Goal: Task Accomplishment & Management: Manage account settings

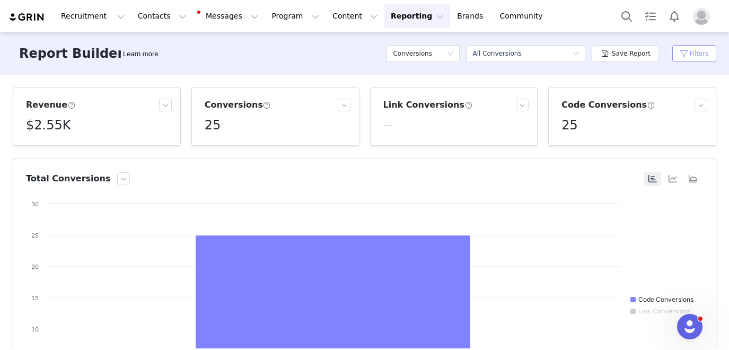
click at [688, 49] on button "Filters" at bounding box center [694, 53] width 44 height 17
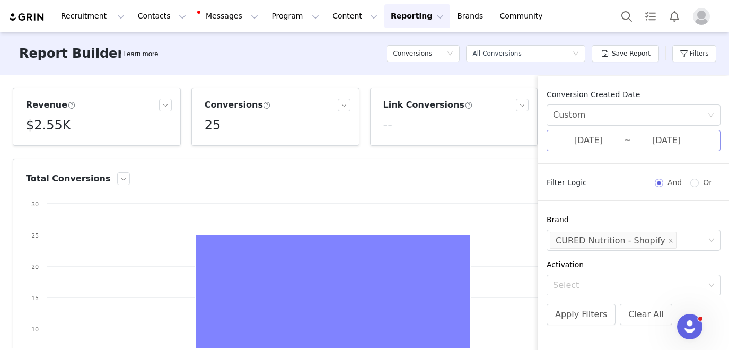
click at [591, 142] on input "[DATE]" at bounding box center [588, 141] width 71 height 14
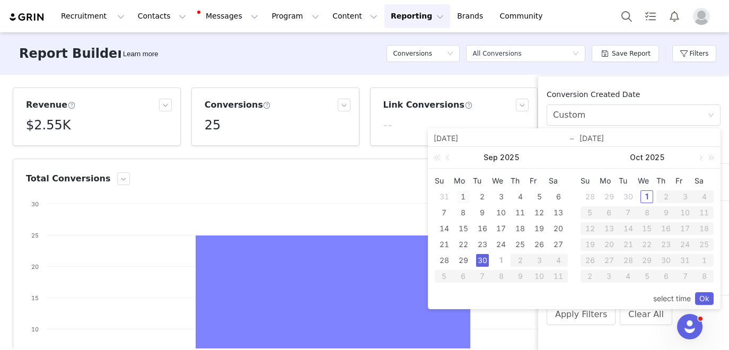
click at [462, 196] on div "1" at bounding box center [463, 196] width 13 height 13
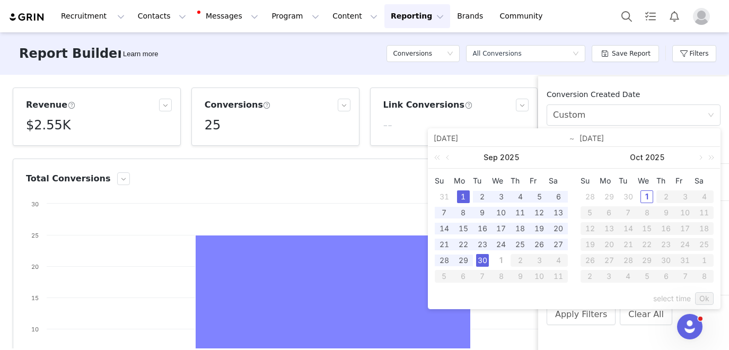
click at [479, 258] on div "30" at bounding box center [482, 260] width 13 height 13
type input "[DATE]"
click at [702, 295] on link "Ok" at bounding box center [704, 298] width 19 height 13
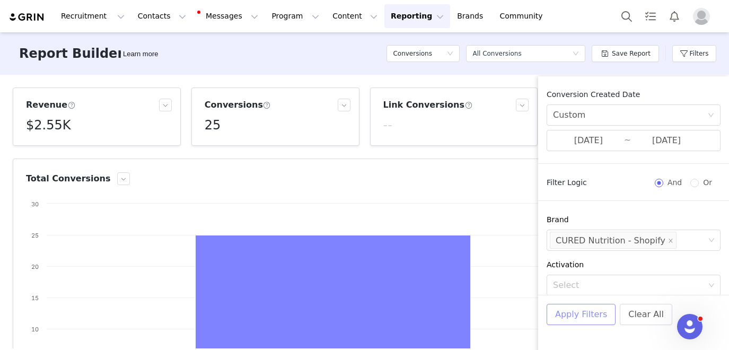
click at [578, 312] on button "Apply Filters" at bounding box center [581, 314] width 69 height 21
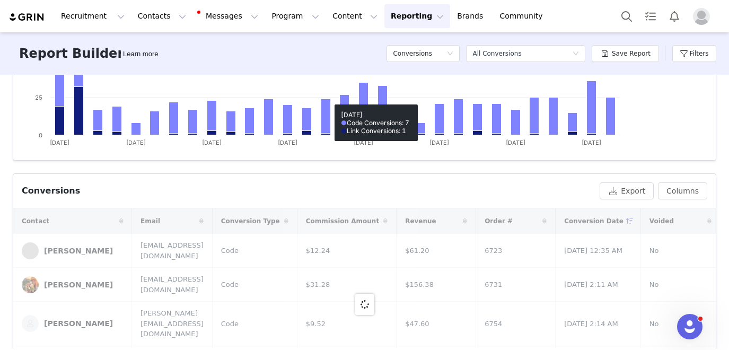
scroll to position [265, 0]
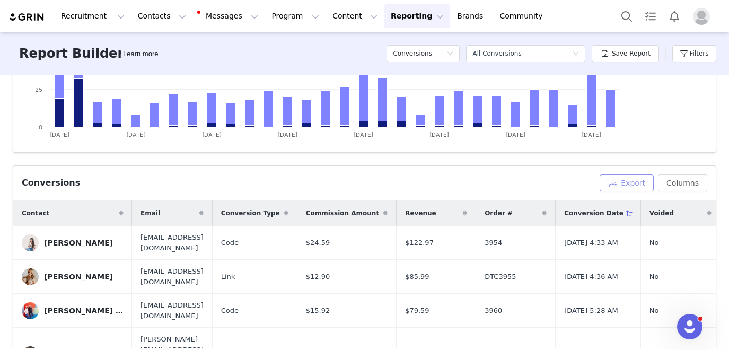
click at [615, 181] on button "Export" at bounding box center [627, 182] width 54 height 17
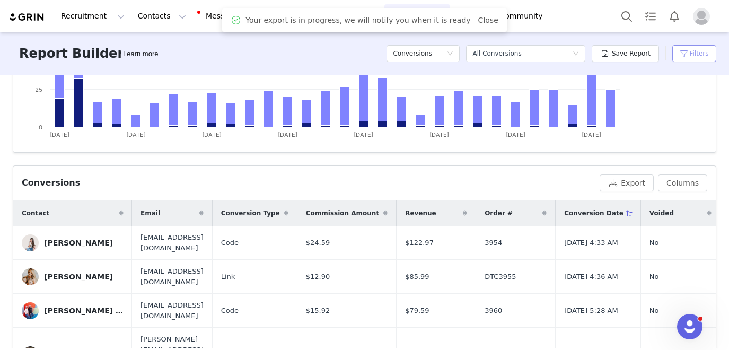
click at [689, 57] on button "Filters" at bounding box center [694, 53] width 44 height 17
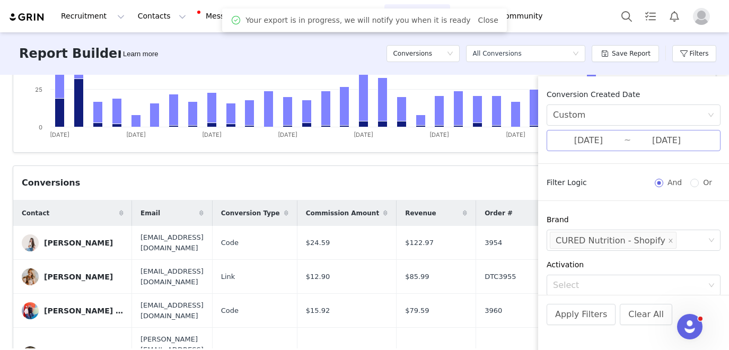
click at [592, 139] on input "[DATE]" at bounding box center [588, 141] width 71 height 14
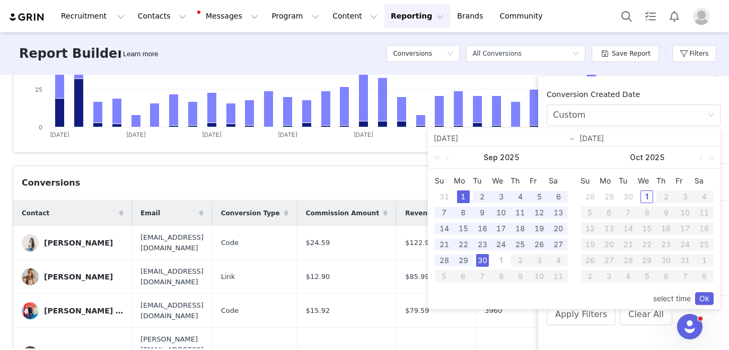
click at [646, 196] on div "1" at bounding box center [646, 196] width 13 height 13
click at [462, 198] on div "1" at bounding box center [463, 196] width 13 height 13
type input "[DATE]"
click at [482, 263] on div "30" at bounding box center [482, 260] width 13 height 13
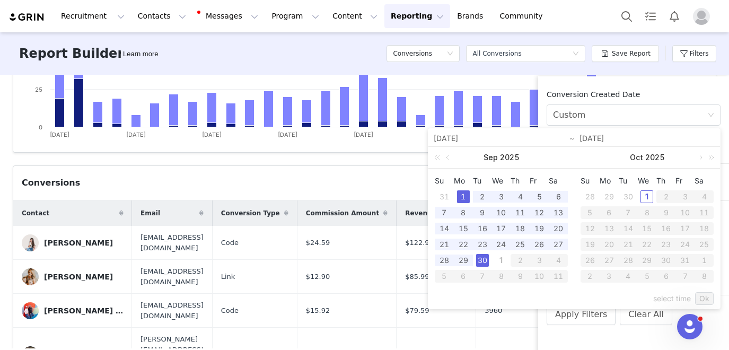
click at [464, 199] on div "1" at bounding box center [463, 196] width 13 height 13
type input "[DATE]"
click at [701, 294] on link "Ok" at bounding box center [704, 298] width 19 height 13
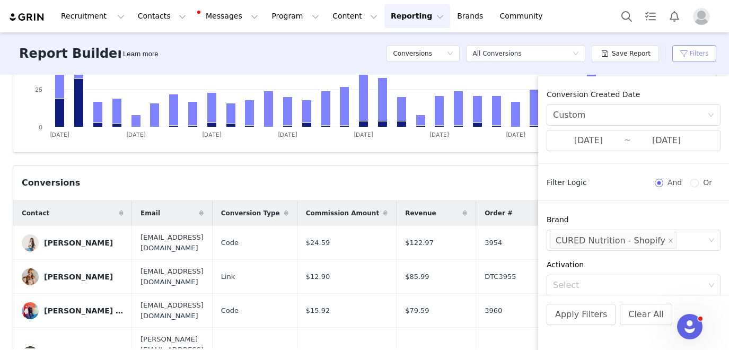
click at [702, 57] on button "Filters" at bounding box center [694, 53] width 44 height 17
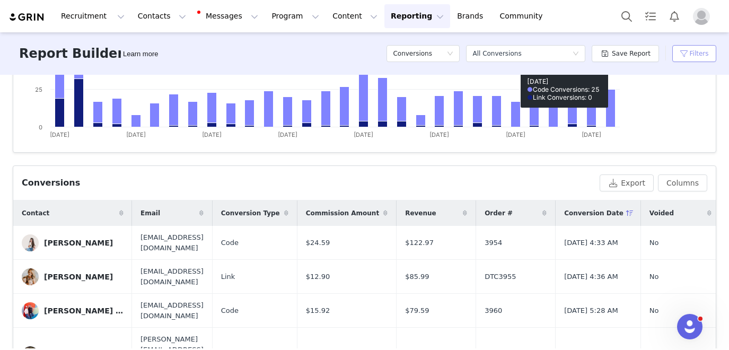
scroll to position [0, 0]
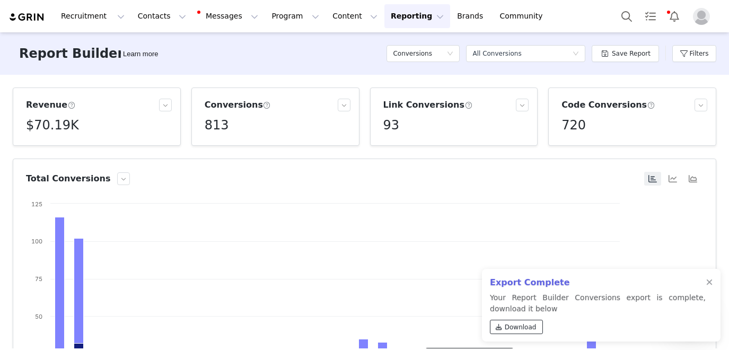
click at [509, 326] on span "Download" at bounding box center [521, 327] width 32 height 10
click at [711, 282] on div at bounding box center [709, 282] width 6 height 8
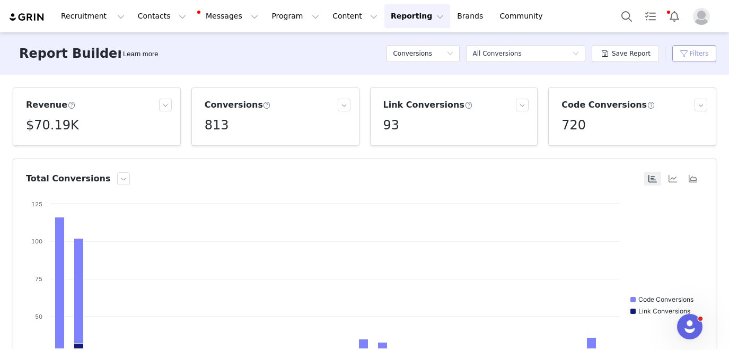
click at [688, 50] on button "Filters" at bounding box center [694, 53] width 44 height 17
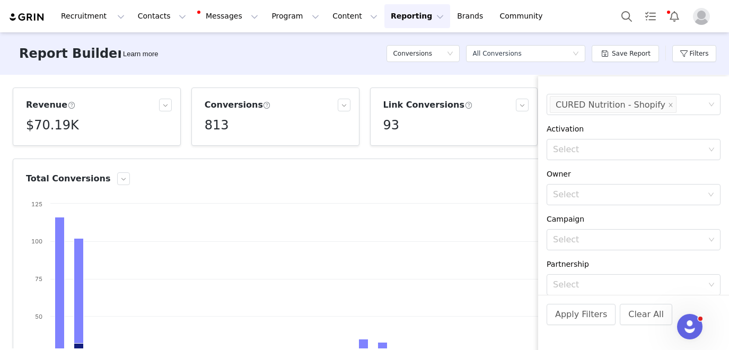
scroll to position [170, 0]
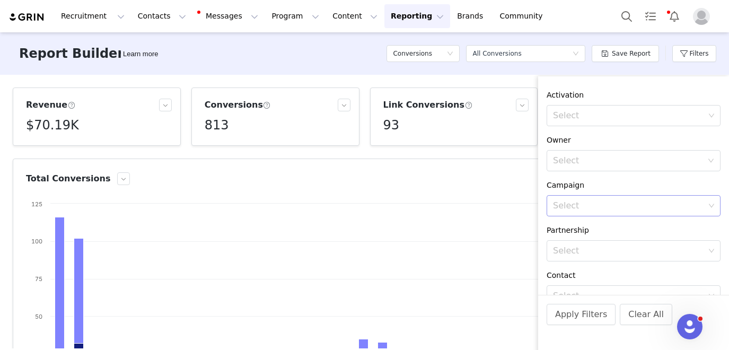
click at [578, 207] on div "Select" at bounding box center [629, 205] width 152 height 11
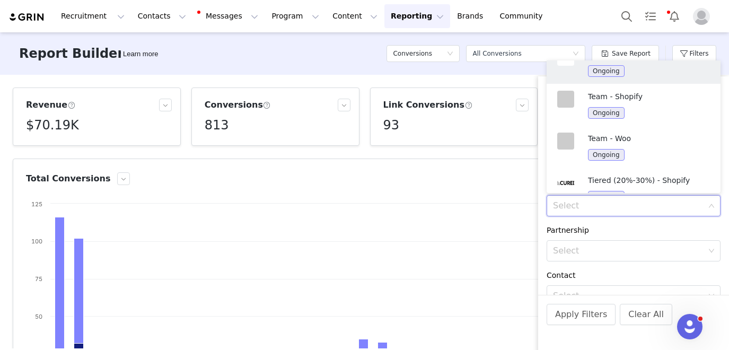
scroll to position [525, 0]
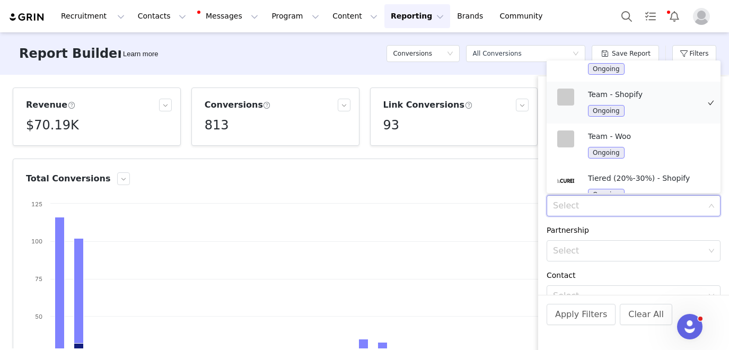
click at [648, 104] on div "Ongoing" at bounding box center [643, 110] width 111 height 12
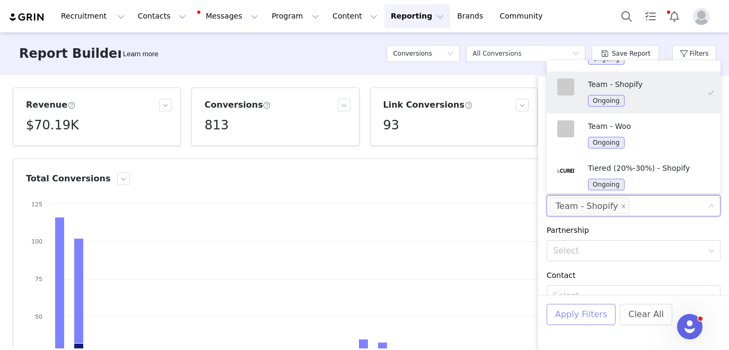
click at [570, 306] on button "Apply Filters" at bounding box center [581, 314] width 69 height 21
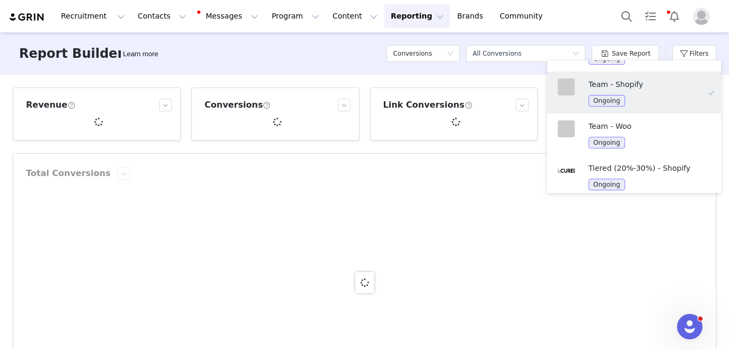
scroll to position [2, 0]
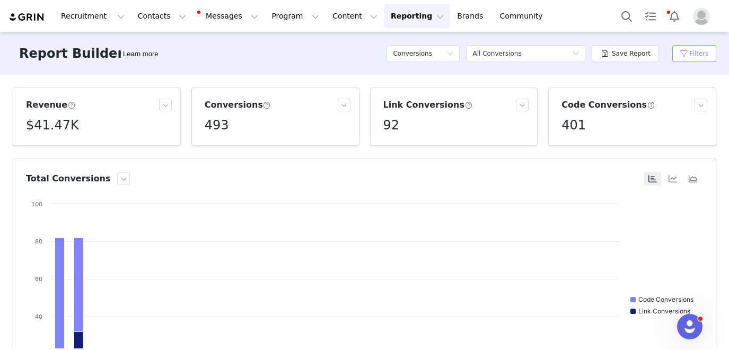
click at [699, 51] on button "Filters" at bounding box center [694, 53] width 44 height 17
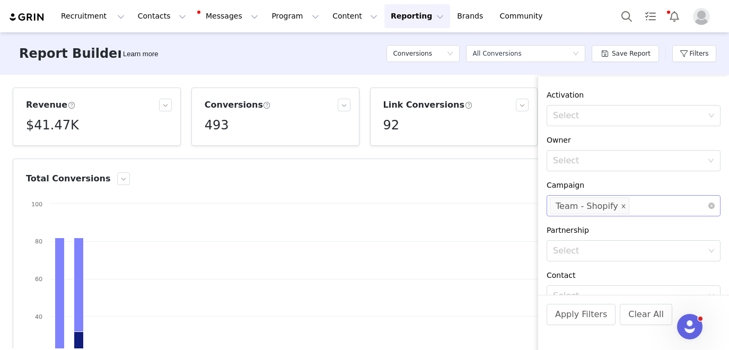
click at [621, 206] on icon "icon: close" at bounding box center [623, 206] width 5 height 5
click at [620, 206] on div "Select" at bounding box center [629, 205] width 152 height 11
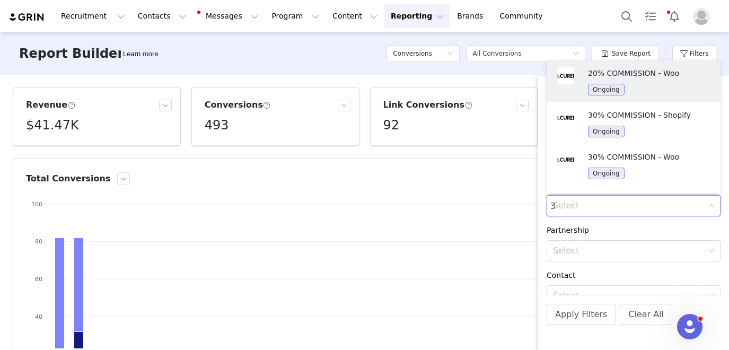
type input "30"
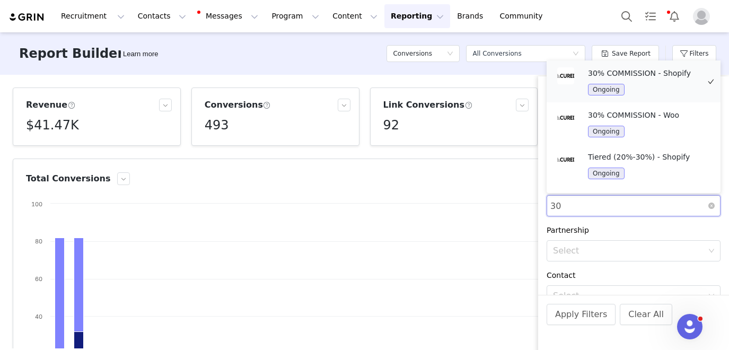
click at [655, 87] on div "Ongoing" at bounding box center [643, 89] width 111 height 12
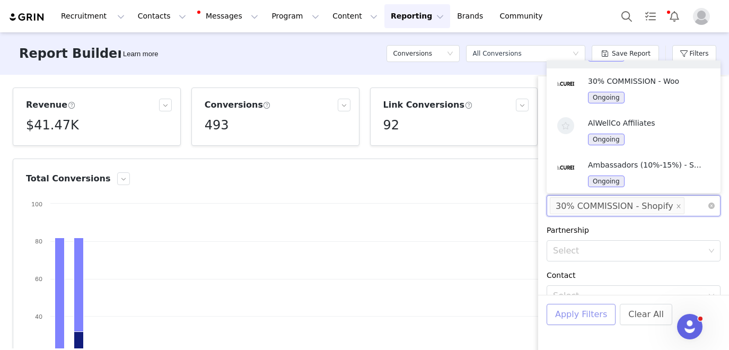
click at [579, 309] on button "Apply Filters" at bounding box center [581, 314] width 69 height 21
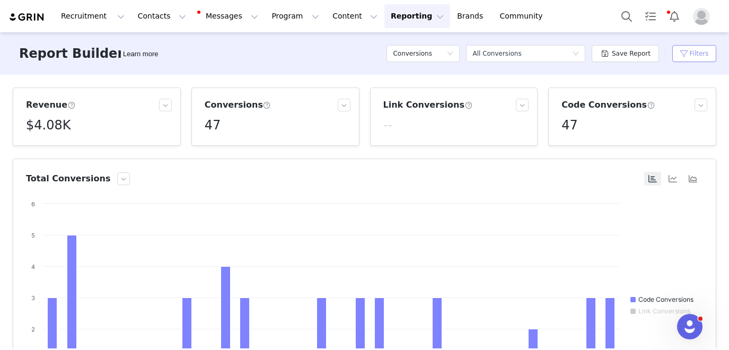
click at [694, 47] on button "Filters" at bounding box center [694, 53] width 44 height 17
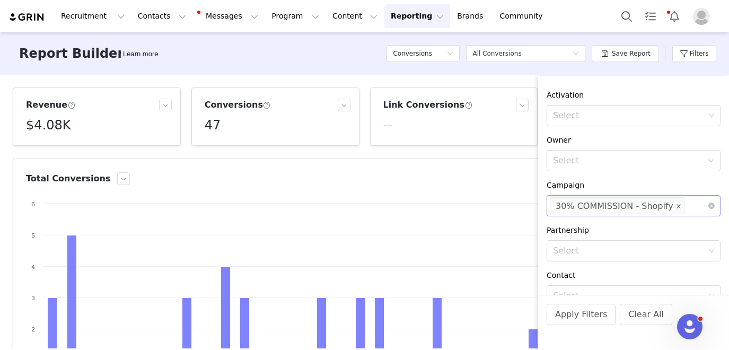
click at [676, 203] on span at bounding box center [678, 206] width 5 height 14
click at [664, 204] on div "Select" at bounding box center [629, 205] width 152 height 11
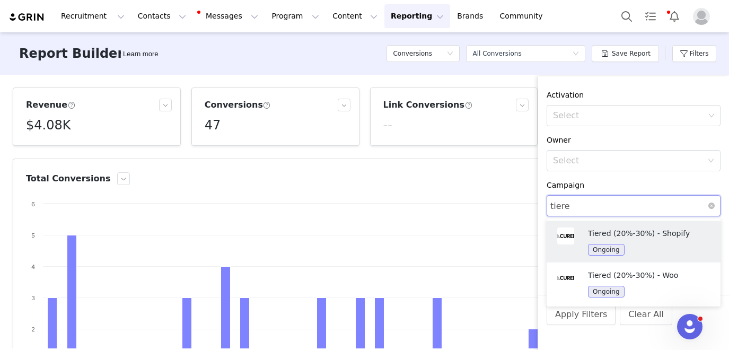
type input "tiered"
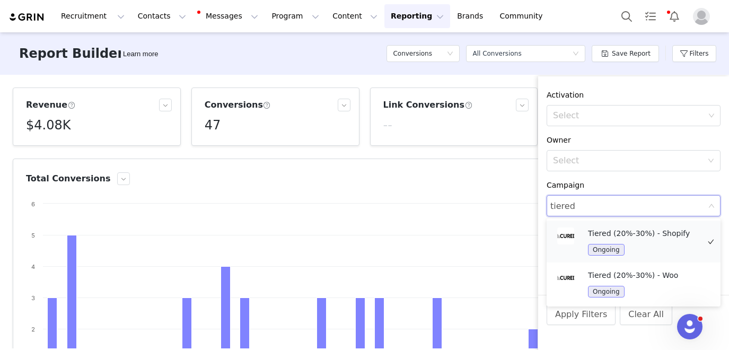
click at [656, 233] on p "Tiered (20%-30%) - Shopify" at bounding box center [643, 233] width 111 height 12
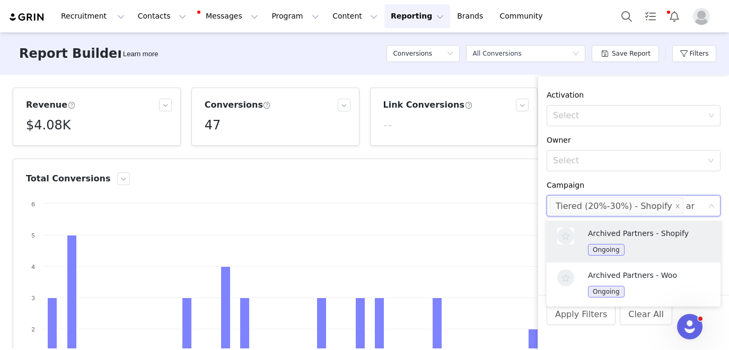
type input "arc"
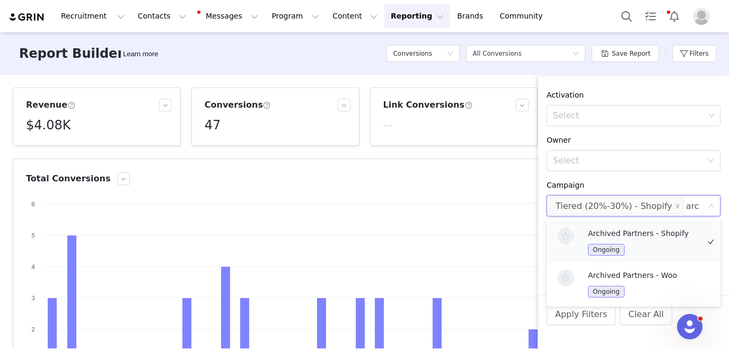
click at [652, 239] on div "Archived Partners - Shopify Ongoing" at bounding box center [643, 241] width 111 height 28
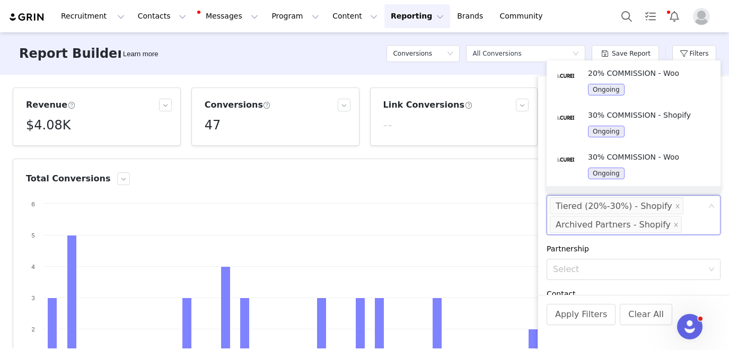
scroll to position [36, 0]
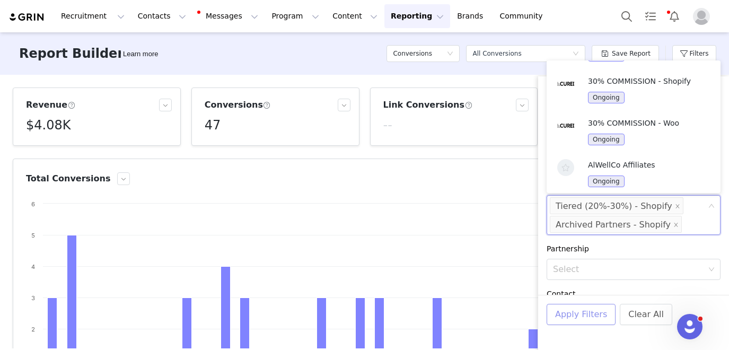
click at [574, 312] on button "Apply Filters" at bounding box center [581, 314] width 69 height 21
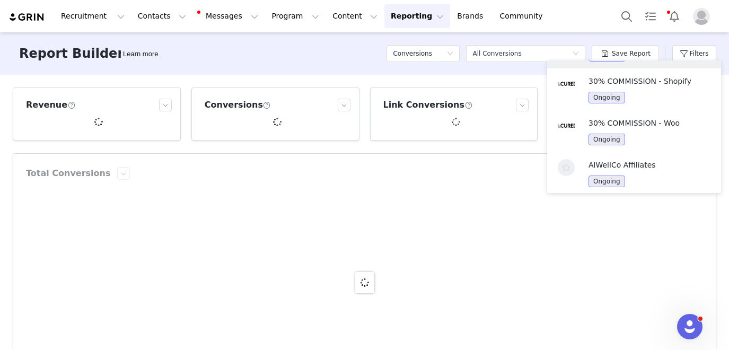
scroll to position [2, 0]
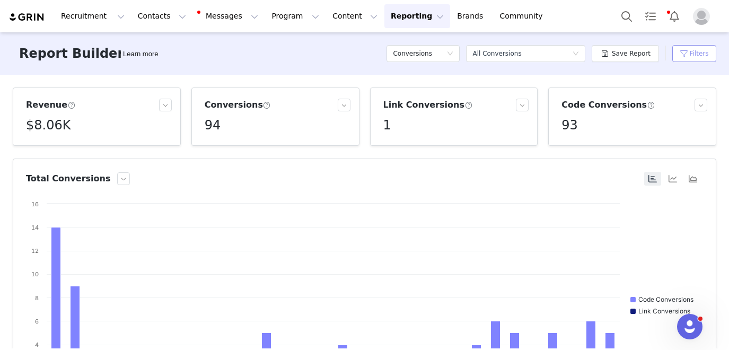
click at [693, 58] on button "Filters" at bounding box center [694, 53] width 44 height 17
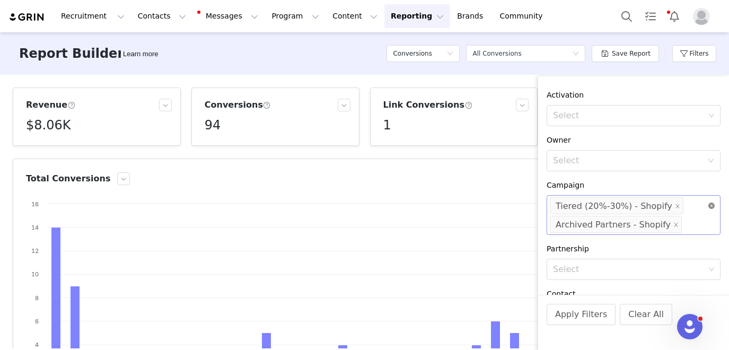
click at [709, 204] on icon "icon: close-circle" at bounding box center [711, 206] width 6 height 6
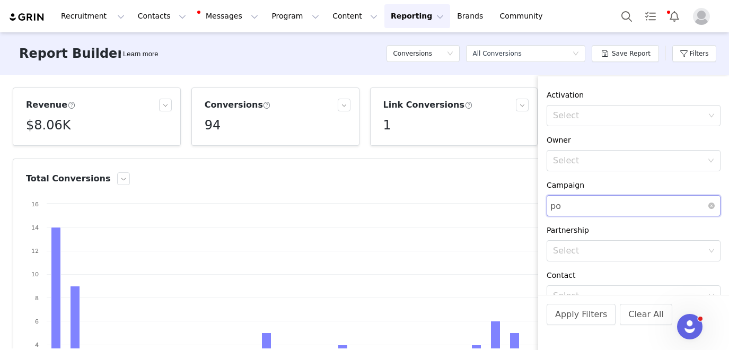
type input "pod"
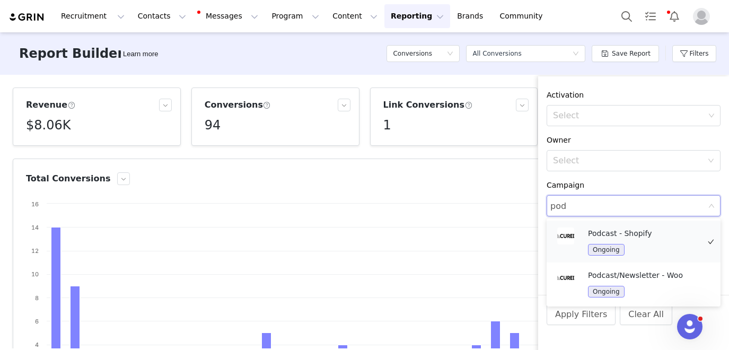
click at [675, 240] on div "Podcast - Shopify Ongoing" at bounding box center [643, 241] width 111 height 28
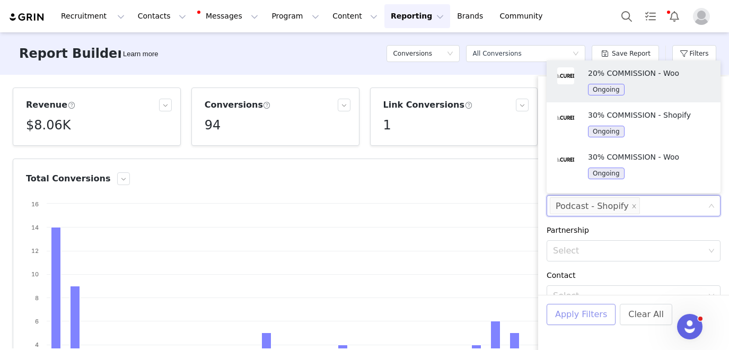
click at [594, 316] on button "Apply Filters" at bounding box center [581, 314] width 69 height 21
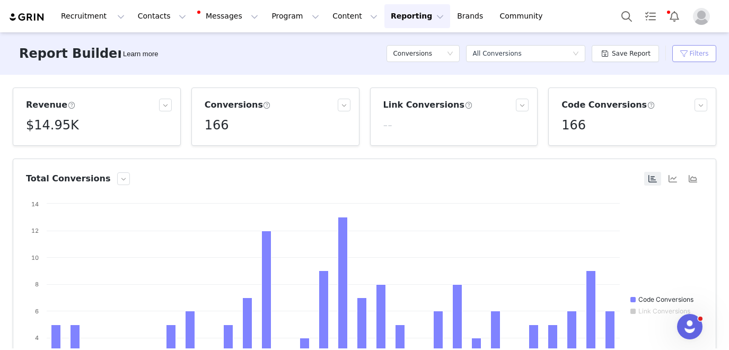
click at [702, 53] on button "Filters" at bounding box center [694, 53] width 44 height 17
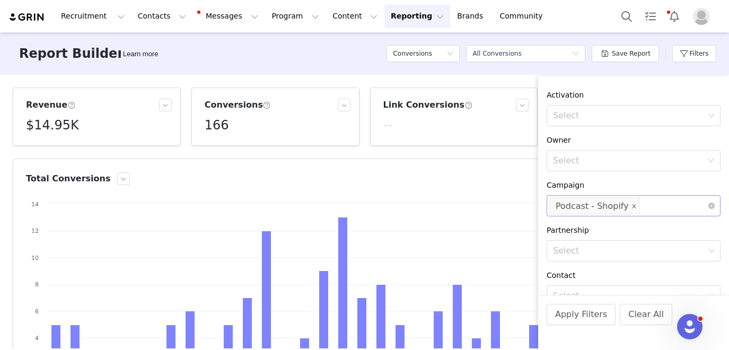
click at [631, 205] on icon "icon: close" at bounding box center [633, 206] width 5 height 5
click at [631, 205] on div "Select" at bounding box center [629, 205] width 152 height 11
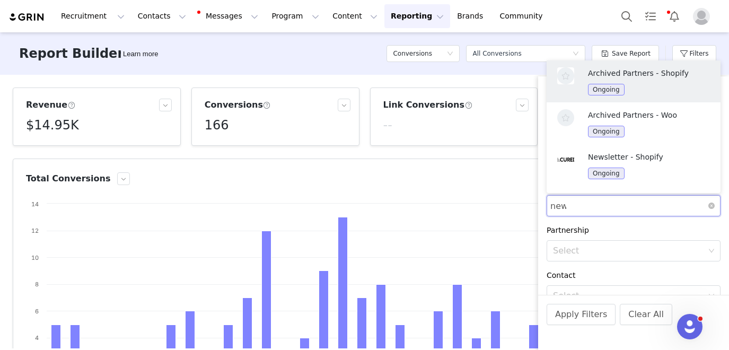
type input "news"
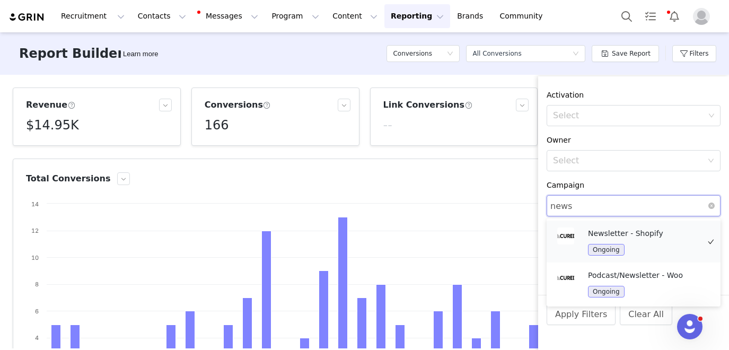
click at [657, 239] on p "Newsletter - Shopify" at bounding box center [643, 233] width 111 height 12
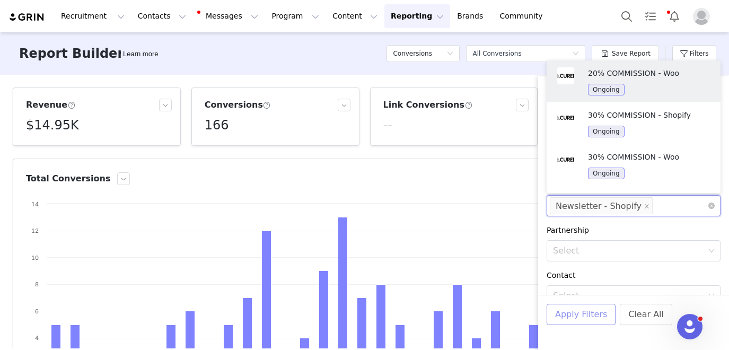
click at [584, 314] on button "Apply Filters" at bounding box center [581, 314] width 69 height 21
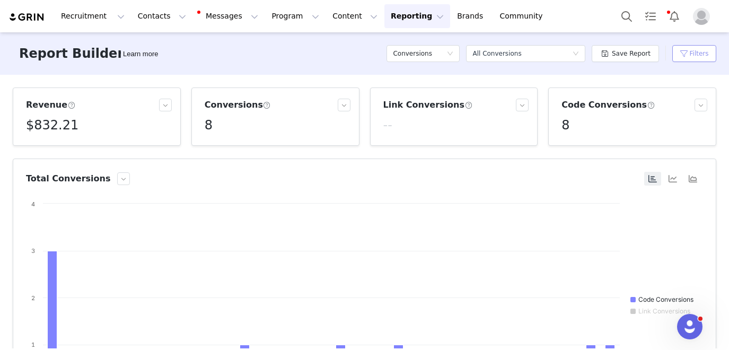
click at [680, 53] on button "Filters" at bounding box center [694, 53] width 44 height 17
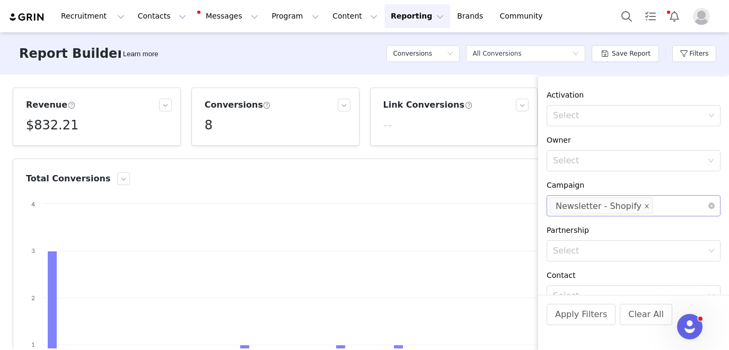
click at [644, 206] on icon "icon: close" at bounding box center [646, 206] width 5 height 5
click at [638, 206] on div "Select" at bounding box center [629, 205] width 152 height 11
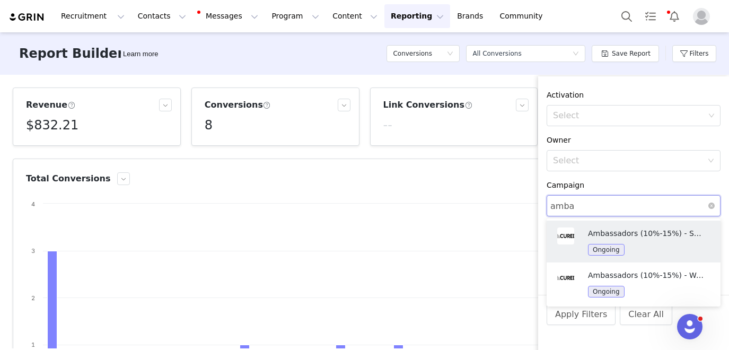
type input "ambas"
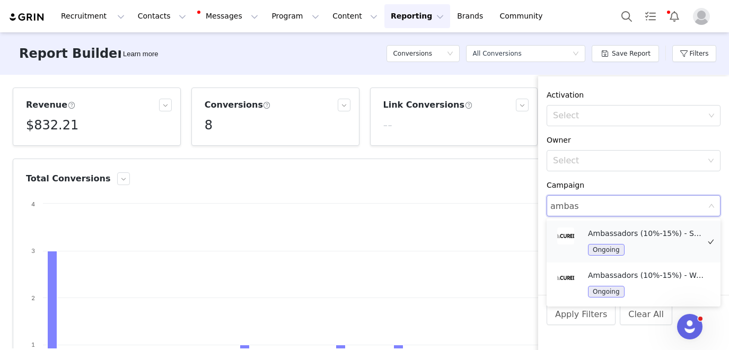
click at [636, 234] on p "Ambassadors (10%-15%) - Shopify" at bounding box center [646, 233] width 117 height 12
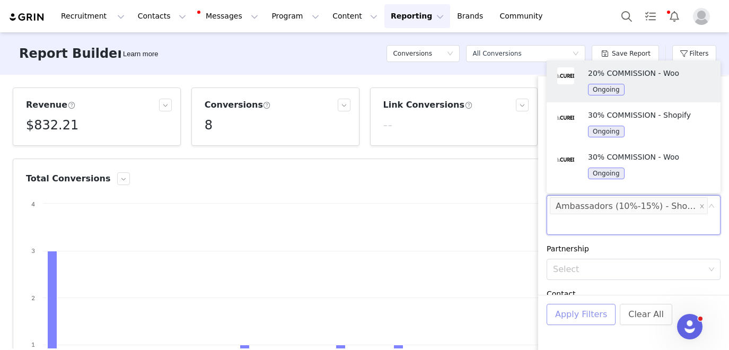
click at [587, 310] on button "Apply Filters" at bounding box center [581, 314] width 69 height 21
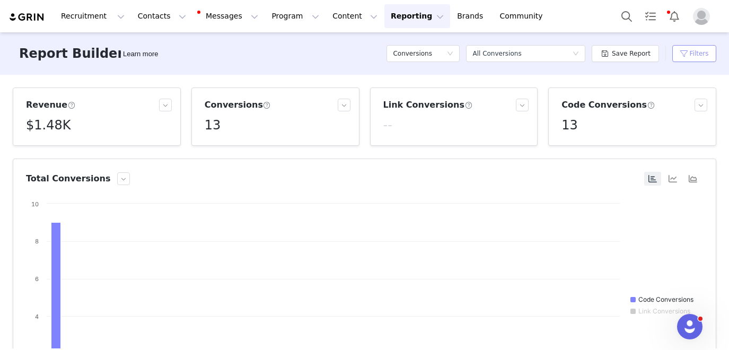
click at [691, 58] on button "Filters" at bounding box center [694, 53] width 44 height 17
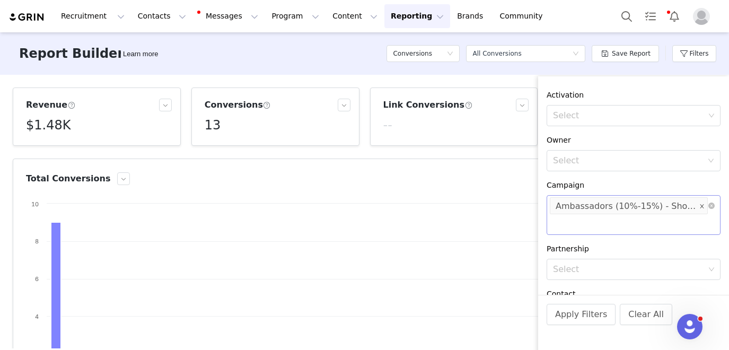
click at [699, 206] on icon "icon: close" at bounding box center [701, 206] width 5 height 5
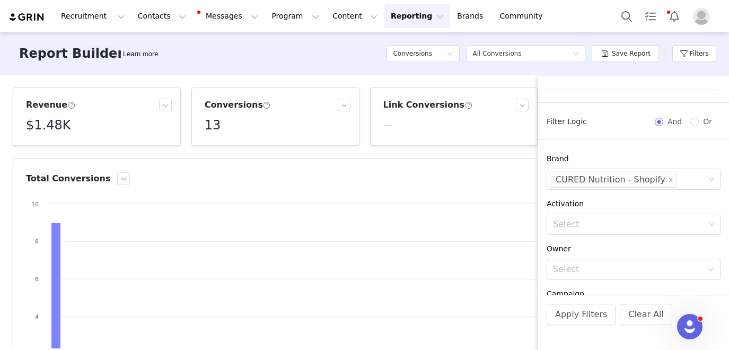
scroll to position [224, 0]
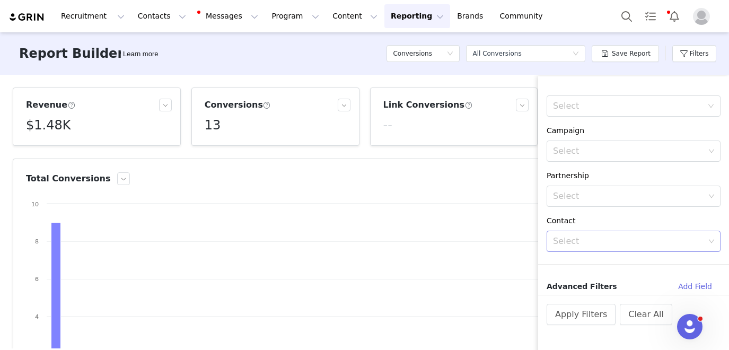
click at [593, 241] on div "Select" at bounding box center [629, 241] width 152 height 11
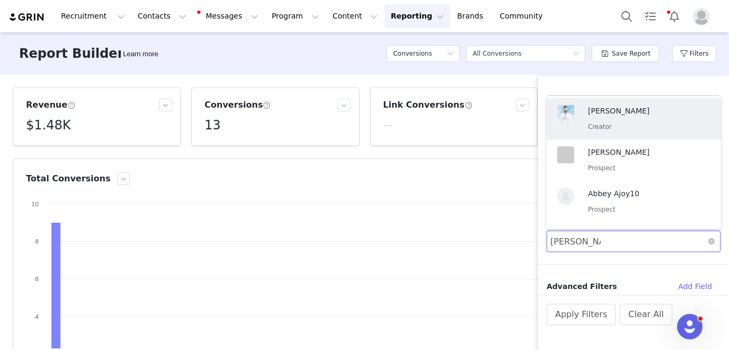
type input "[PERSON_NAME]"
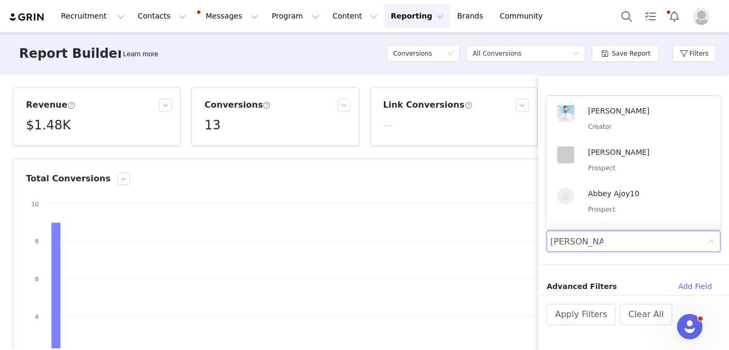
scroll to position [35, 0]
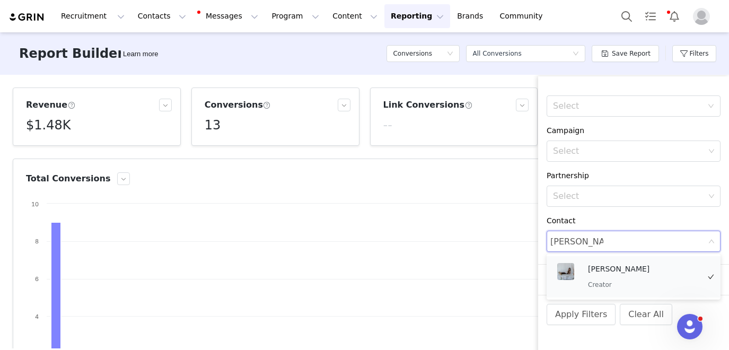
click at [618, 275] on div "[PERSON_NAME] Creator" at bounding box center [643, 277] width 111 height 28
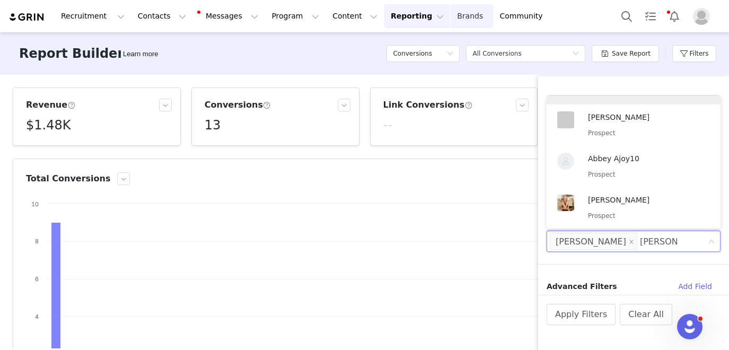
type input "[PERSON_NAME]"
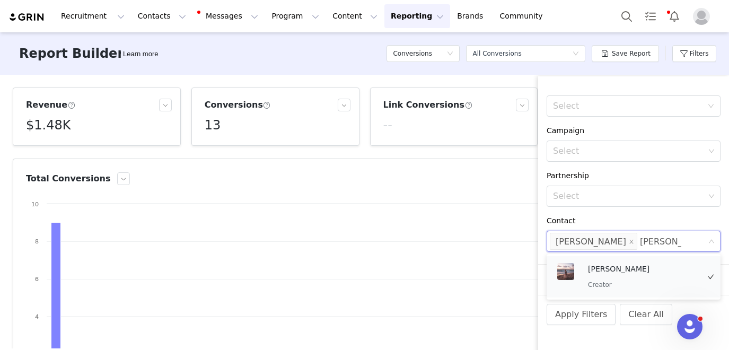
click at [593, 272] on p "[PERSON_NAME]" at bounding box center [643, 269] width 111 height 12
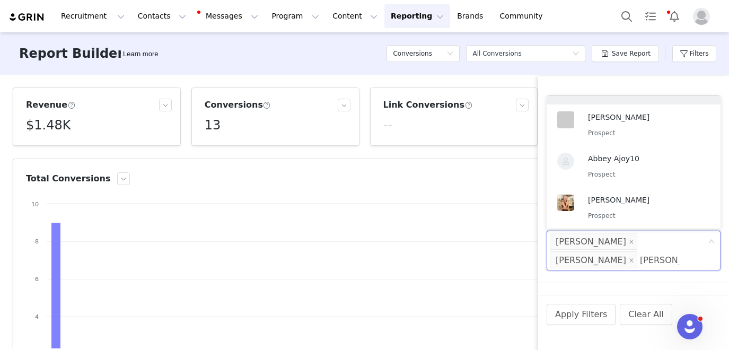
type input "[PERSON_NAME]"
click at [661, 159] on p "[PERSON_NAME]" at bounding box center [643, 159] width 111 height 12
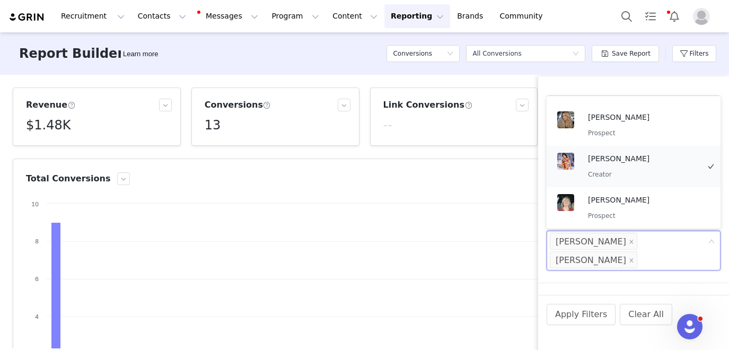
scroll to position [2, 0]
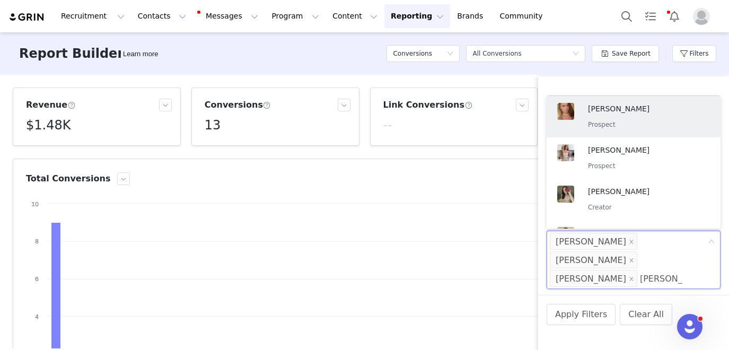
type input "[PERSON_NAME]"
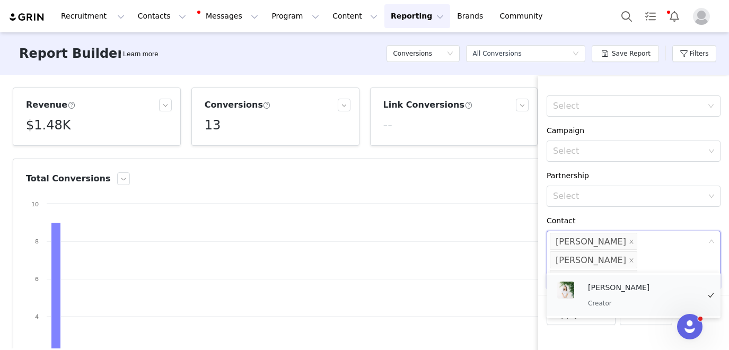
click at [617, 303] on p "Creator" at bounding box center [643, 303] width 111 height 12
type input "gabby"
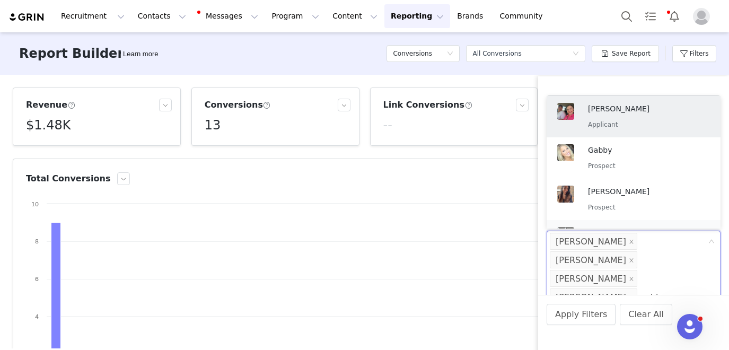
scroll to position [35, 0]
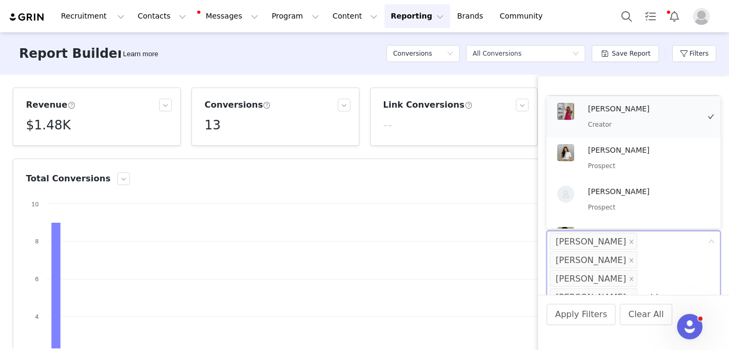
click at [618, 113] on p "[PERSON_NAME]" at bounding box center [643, 109] width 111 height 12
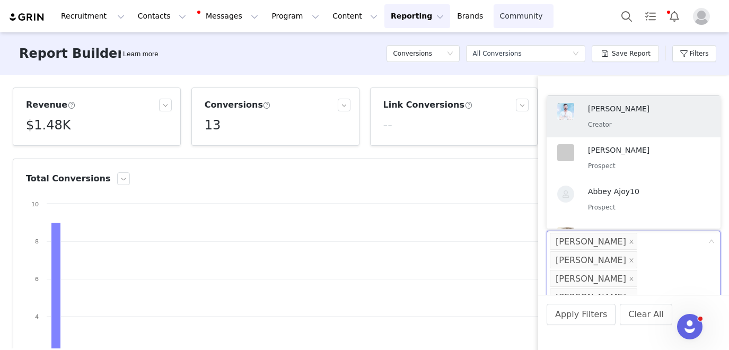
type input "[PERSON_NAME]"
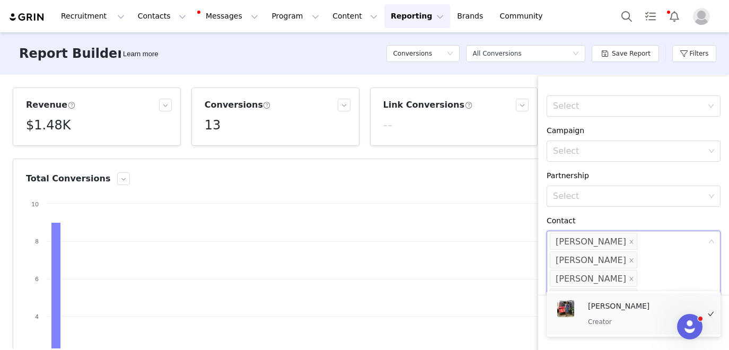
click at [592, 312] on div "[PERSON_NAME] Creator" at bounding box center [643, 314] width 111 height 28
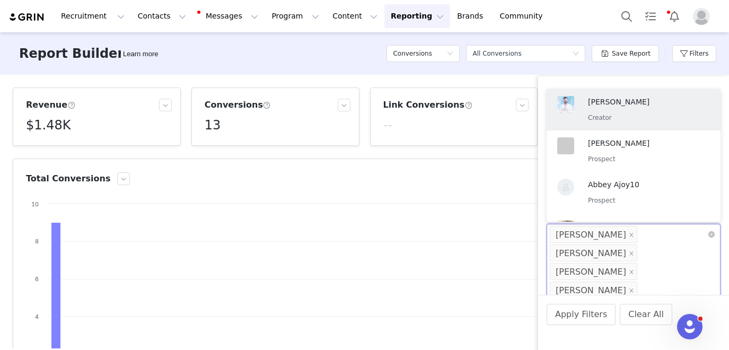
type input "[PERSON_NAME]"
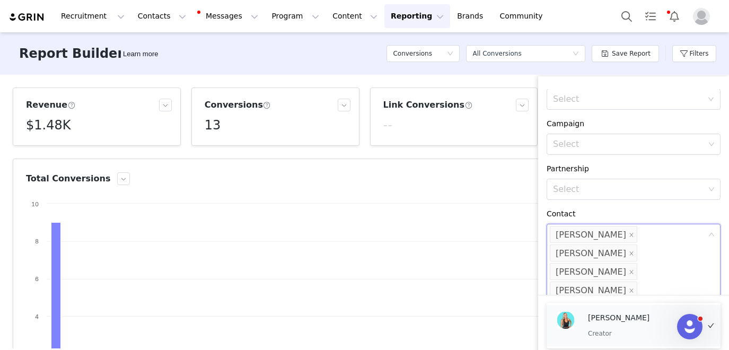
click at [603, 328] on p "Creator" at bounding box center [643, 334] width 111 height 12
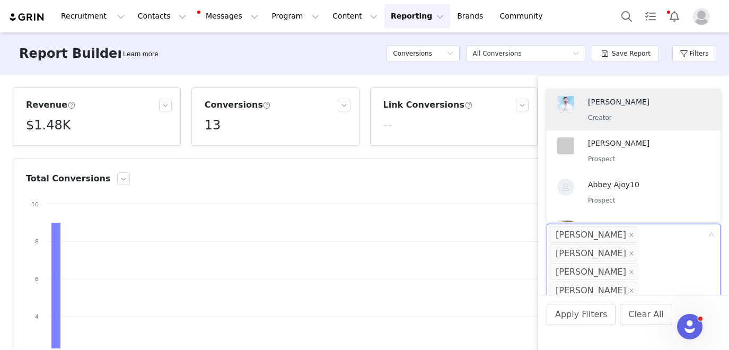
type input "[PERSON_NAME]"
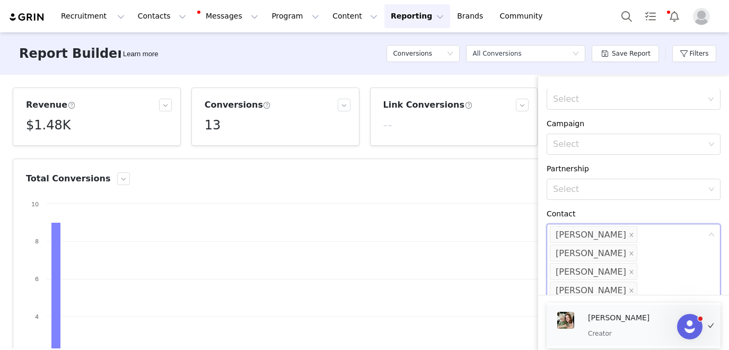
click at [595, 320] on p "[PERSON_NAME]" at bounding box center [643, 318] width 111 height 12
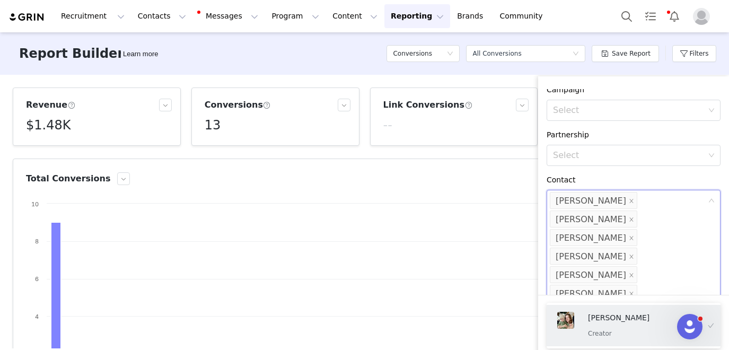
scroll to position [280, 0]
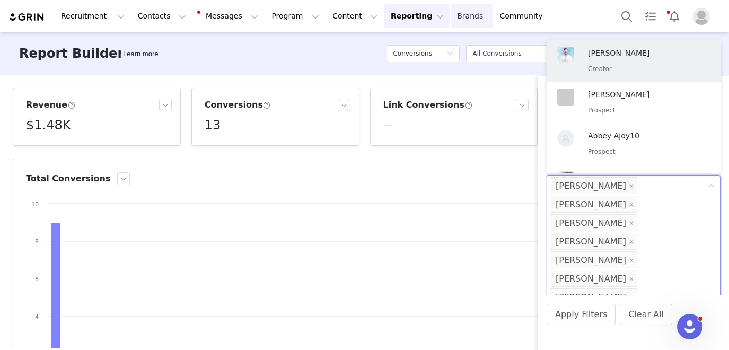
type input "[PERSON_NAME]"
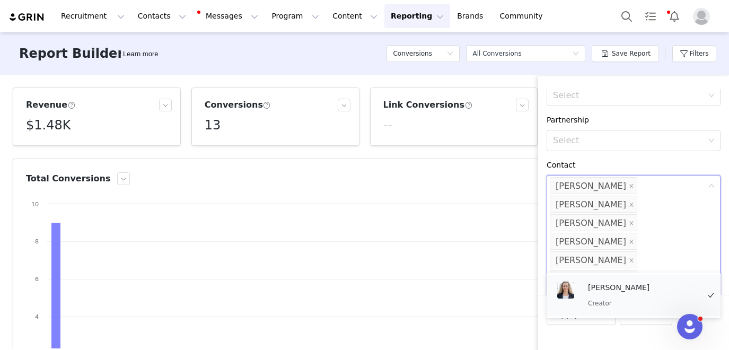
click at [584, 295] on div "[PERSON_NAME] Creator" at bounding box center [628, 295] width 151 height 36
type input "[PERSON_NAME]"
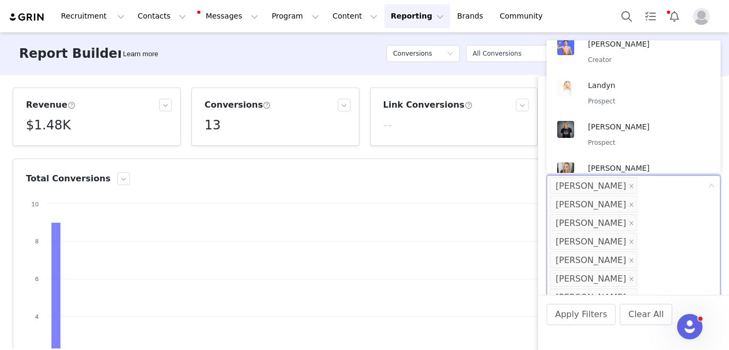
scroll to position [0, 0]
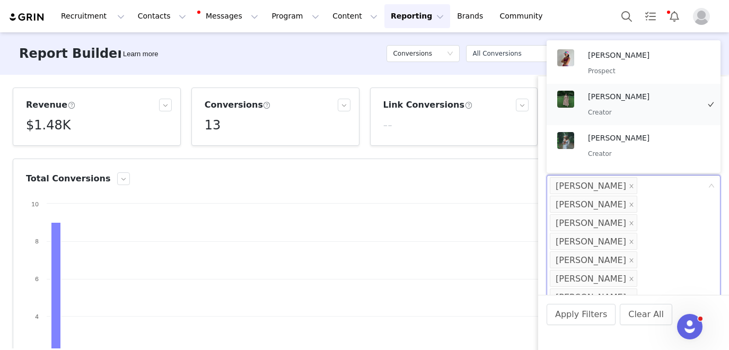
click at [629, 104] on div "[PERSON_NAME] Creator" at bounding box center [643, 105] width 111 height 28
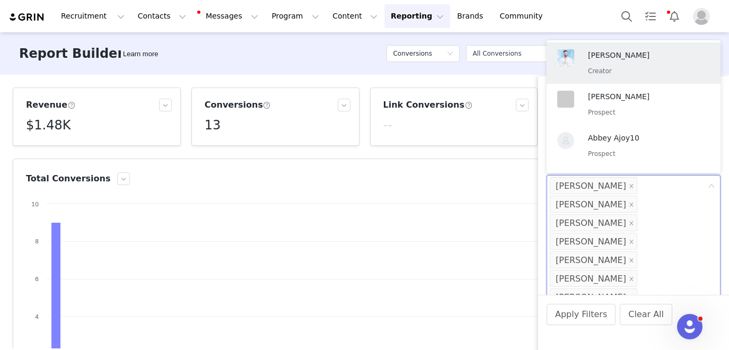
type input "[PERSON_NAME]"
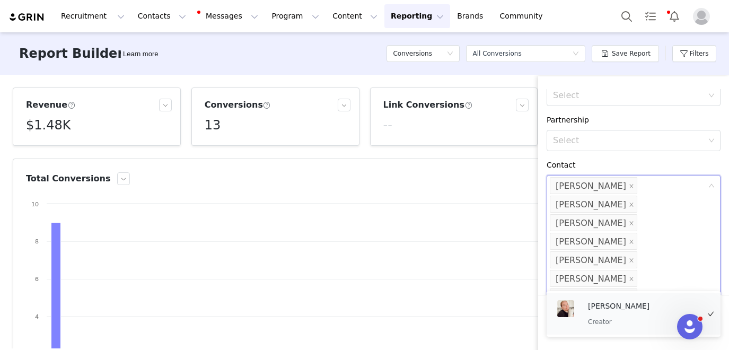
click at [608, 316] on p "Creator" at bounding box center [643, 322] width 111 height 12
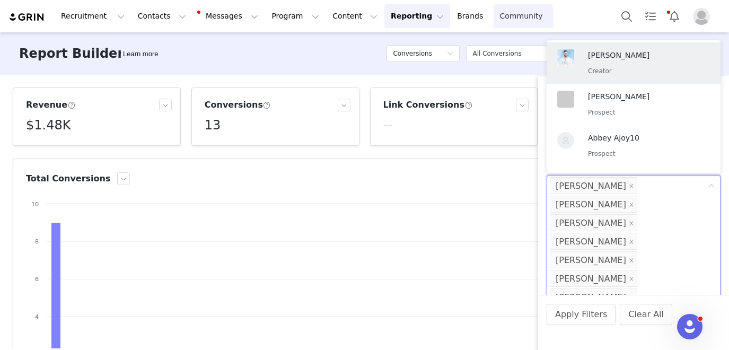
type input "[PERSON_NAME]"
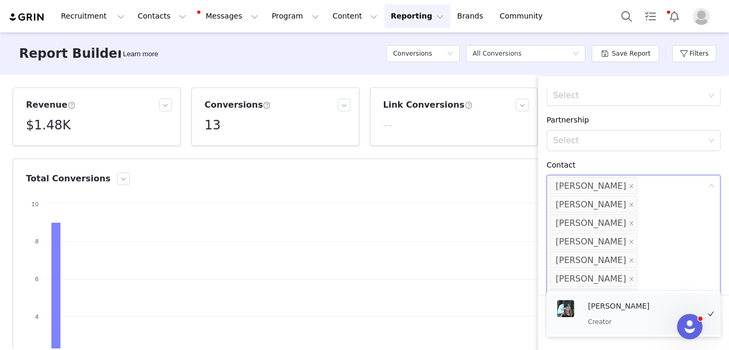
click at [612, 315] on div "[PERSON_NAME] Creator" at bounding box center [643, 314] width 111 height 28
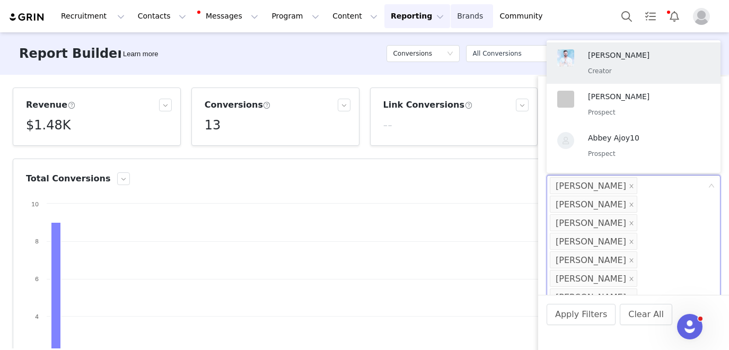
scroll to position [287, 0]
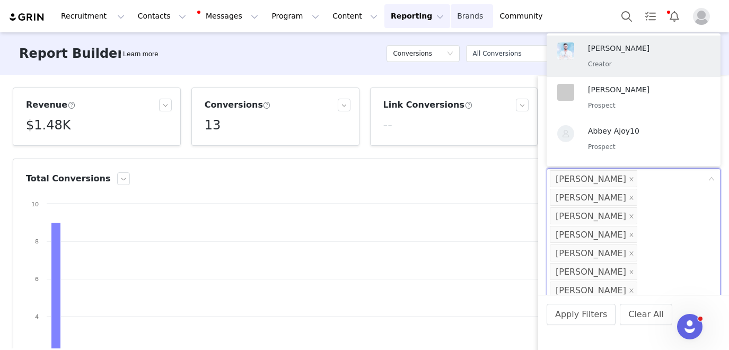
type input "a"
type input "e"
type input "aeris"
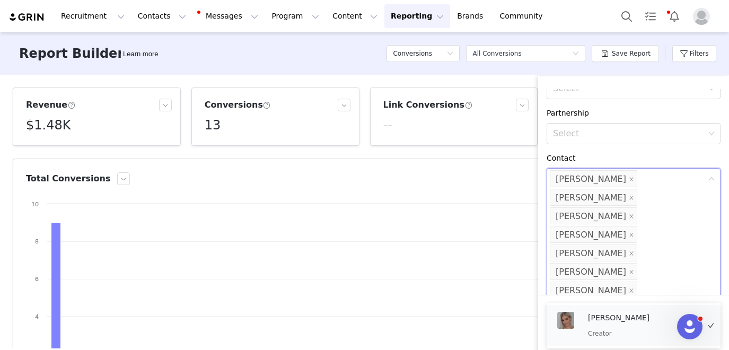
click at [621, 318] on p "[PERSON_NAME]" at bounding box center [643, 318] width 111 height 12
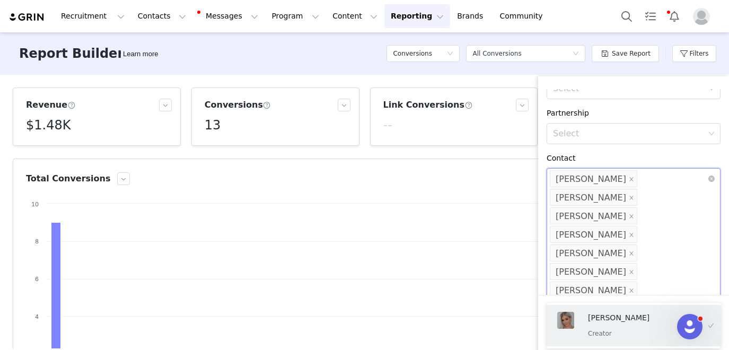
scroll to position [336, 0]
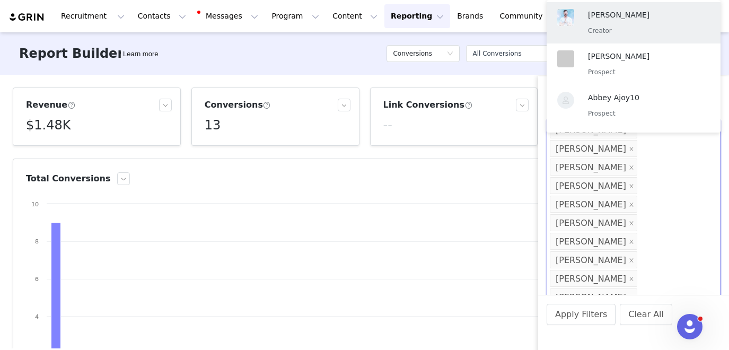
type input "[PERSON_NAME]"
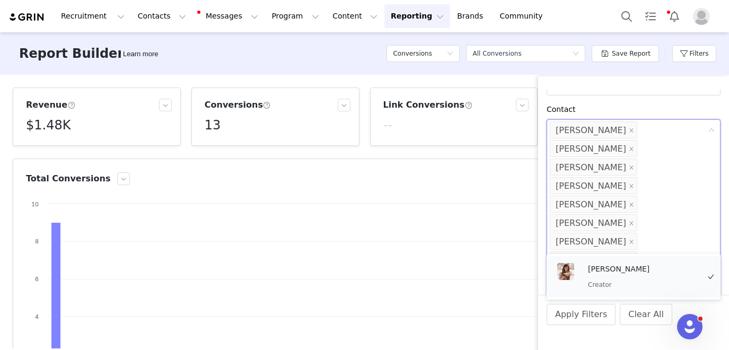
click at [625, 277] on div "[PERSON_NAME] Creator" at bounding box center [643, 277] width 111 height 28
type input "[PERSON_NAME]"
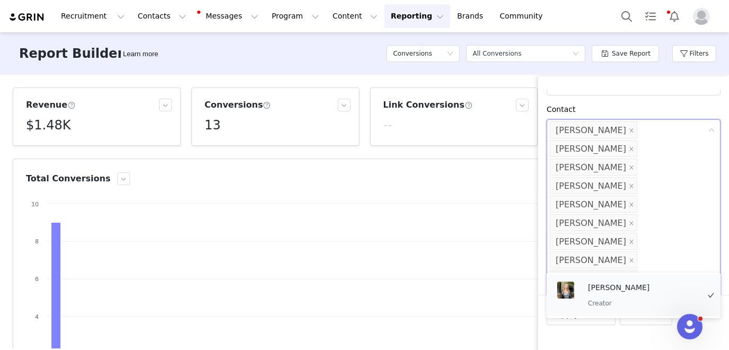
click at [641, 292] on p "[PERSON_NAME]" at bounding box center [643, 288] width 111 height 12
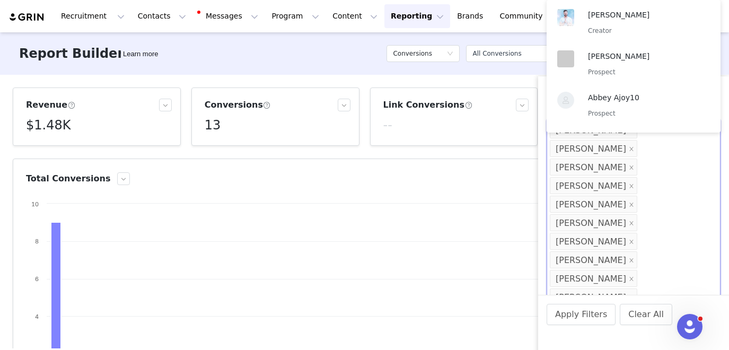
click at [618, 275] on div "Conversion Created Date Custom [DATE] ~ [DATE] Filter Logic And Or Brand Select…" at bounding box center [633, 192] width 191 height 206
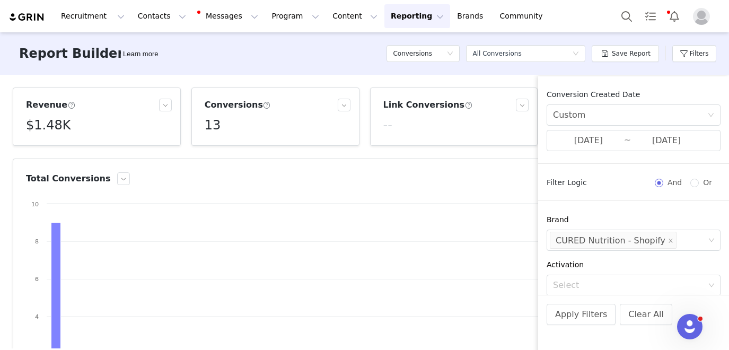
scroll to position [354, 0]
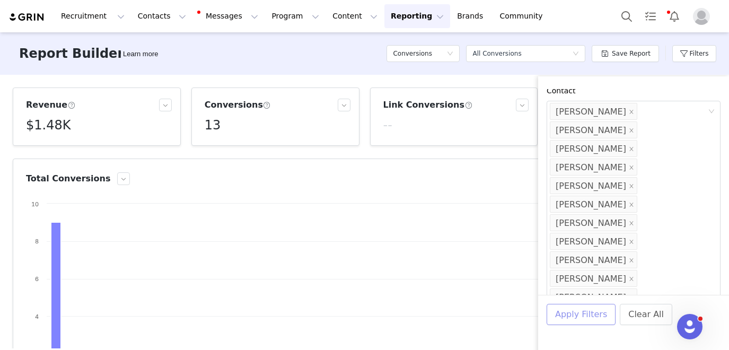
click at [587, 314] on button "Apply Filters" at bounding box center [581, 314] width 69 height 21
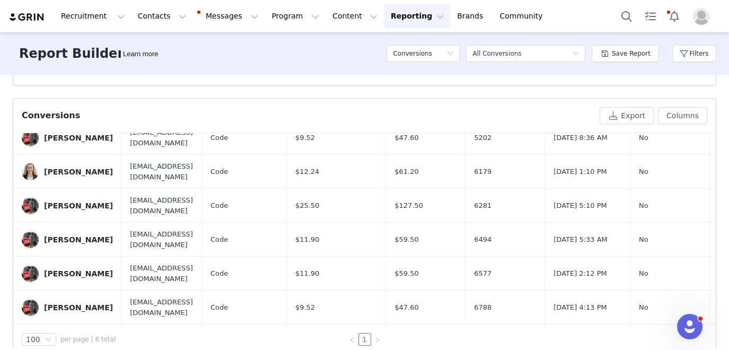
scroll to position [351, 0]
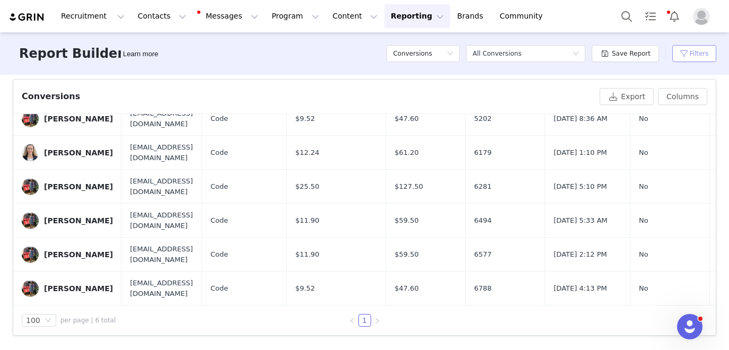
click at [694, 52] on button "Filters" at bounding box center [694, 53] width 44 height 17
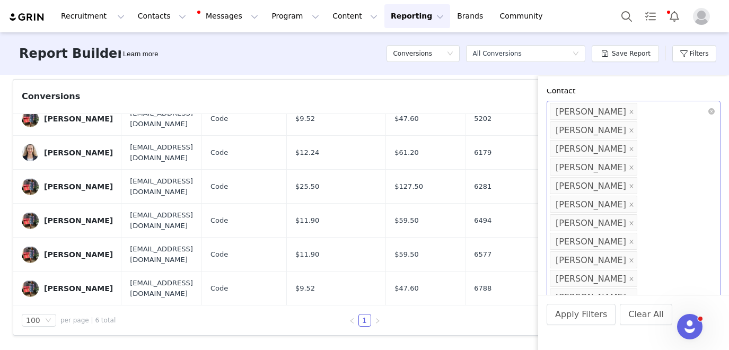
scroll to position [348, 0]
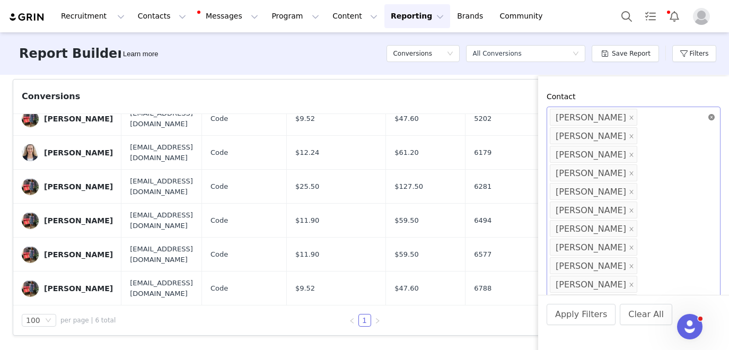
click at [712, 117] on icon "icon: close-circle" at bounding box center [711, 117] width 6 height 6
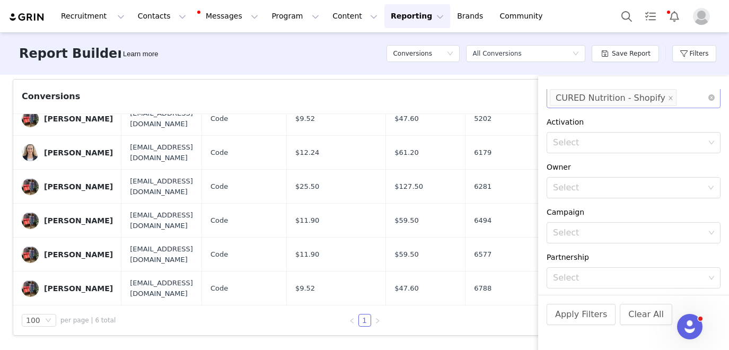
scroll to position [164, 0]
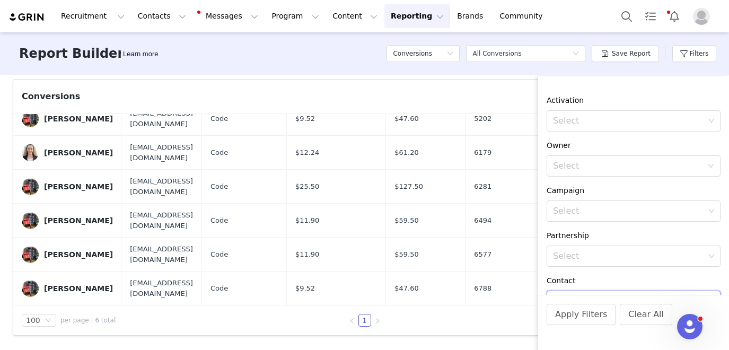
click at [587, 212] on div "Select" at bounding box center [629, 211] width 152 height 11
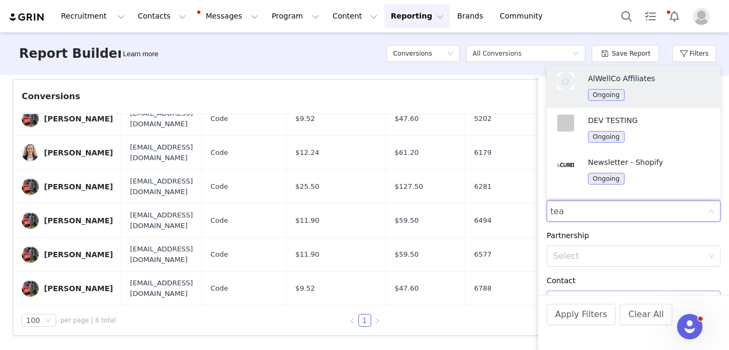
type input "team"
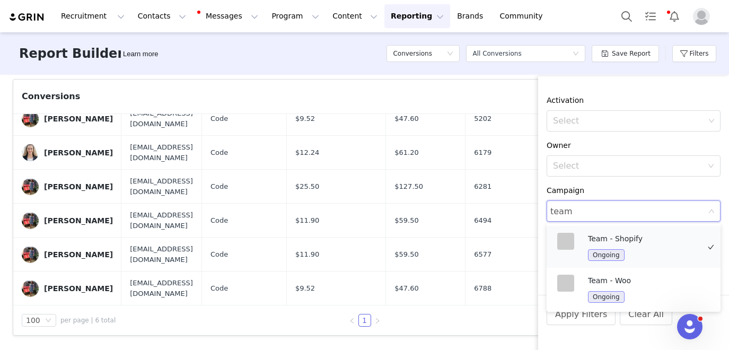
click at [645, 239] on p "Team - Shopify" at bounding box center [643, 239] width 111 height 12
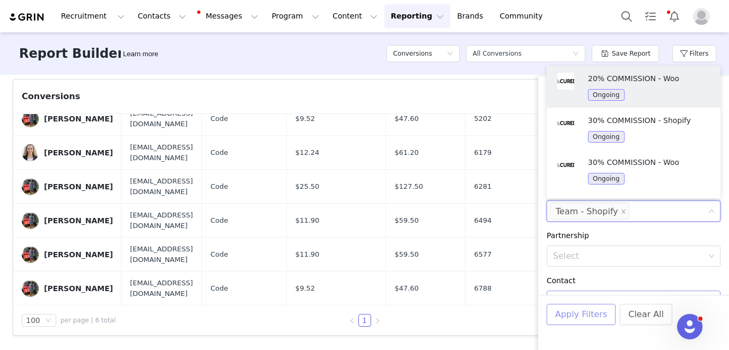
click at [584, 315] on button "Apply Filters" at bounding box center [581, 314] width 69 height 21
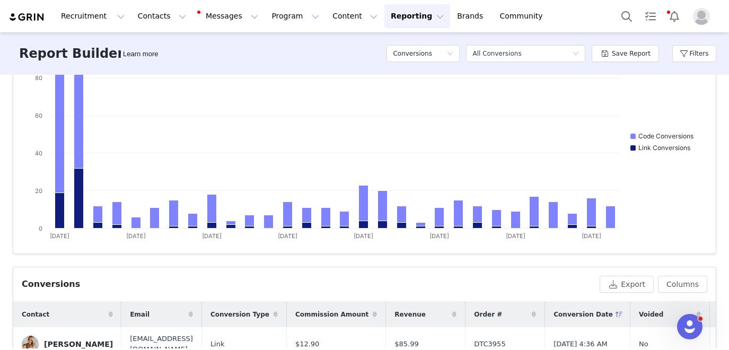
scroll to position [0, 0]
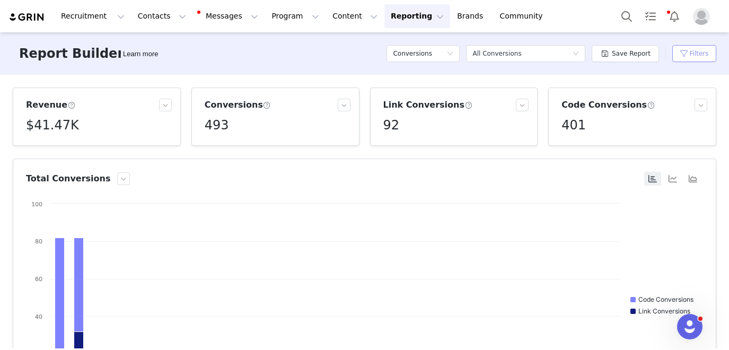
click at [678, 58] on button "Filters" at bounding box center [694, 53] width 44 height 17
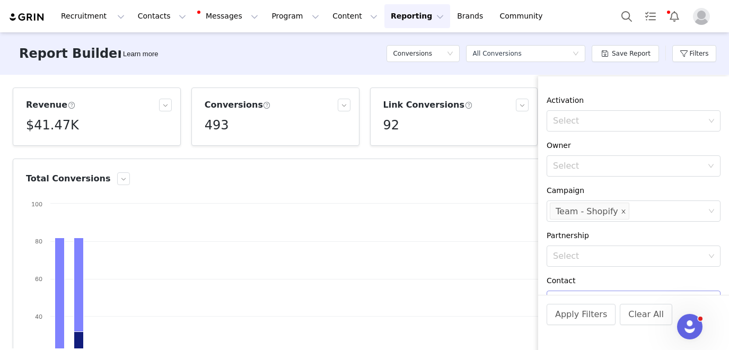
click at [621, 212] on icon "icon: close" at bounding box center [623, 211] width 5 height 5
click at [620, 212] on div "Select" at bounding box center [629, 211] width 152 height 11
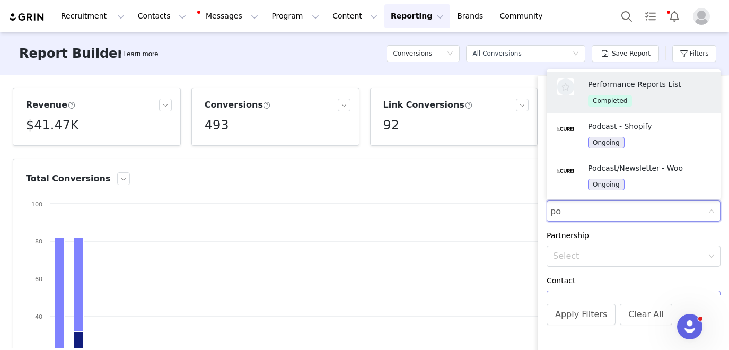
type input "pod"
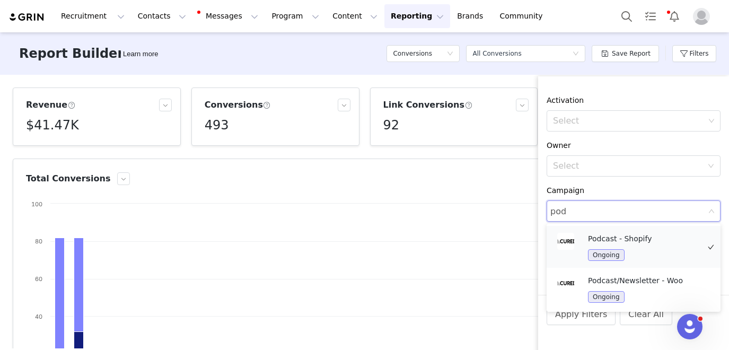
click at [629, 240] on p "Podcast - Shopify" at bounding box center [643, 239] width 111 height 12
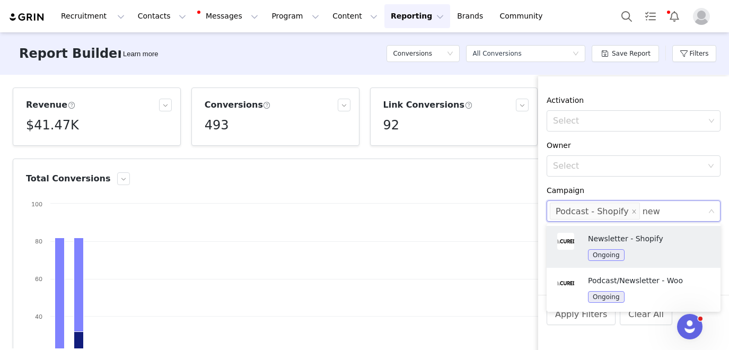
type input "news"
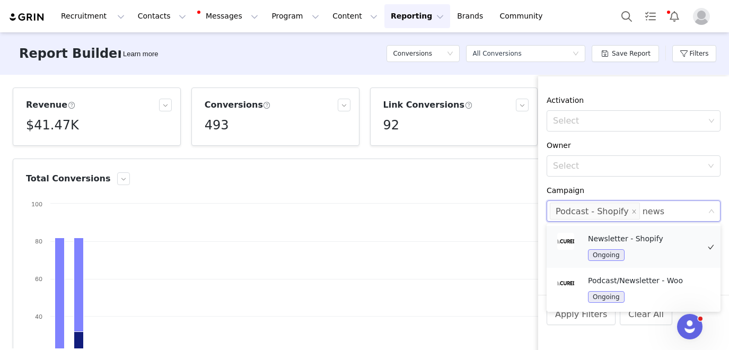
click at [653, 251] on div "Ongoing" at bounding box center [643, 255] width 111 height 12
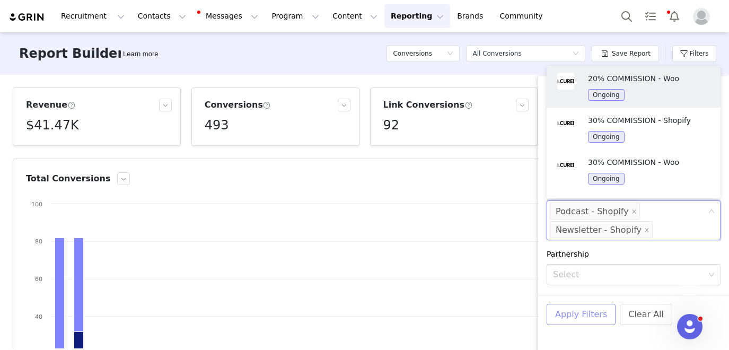
click at [588, 309] on button "Apply Filters" at bounding box center [581, 314] width 69 height 21
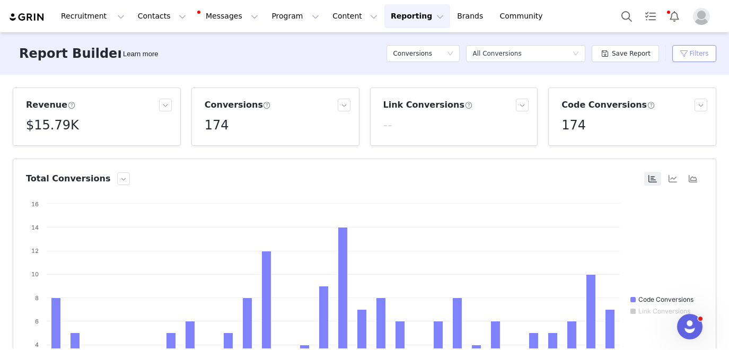
click at [696, 48] on button "Filters" at bounding box center [694, 53] width 44 height 17
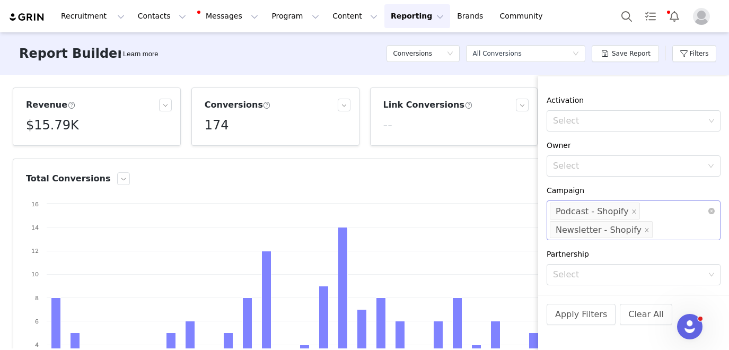
click at [712, 207] on div "Select Podcast - Shopify Newsletter - Shopify" at bounding box center [634, 220] width 174 height 40
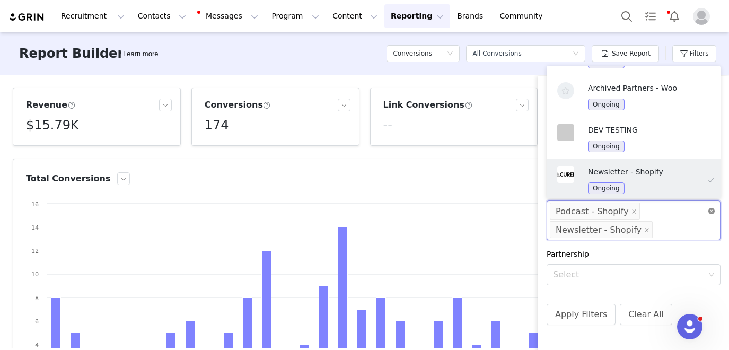
click at [711, 211] on icon "icon: close-circle" at bounding box center [711, 211] width 6 height 6
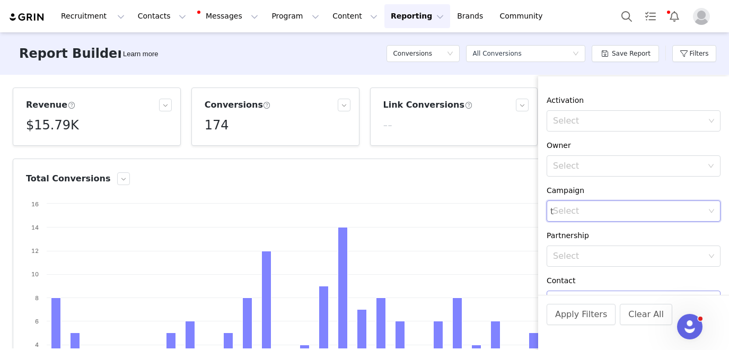
scroll to position [2, 0]
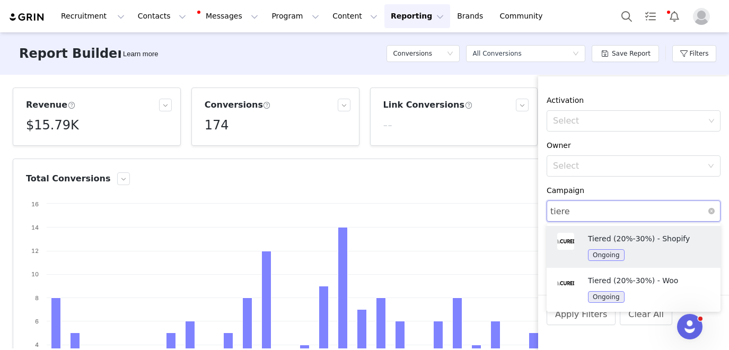
type input "tiered"
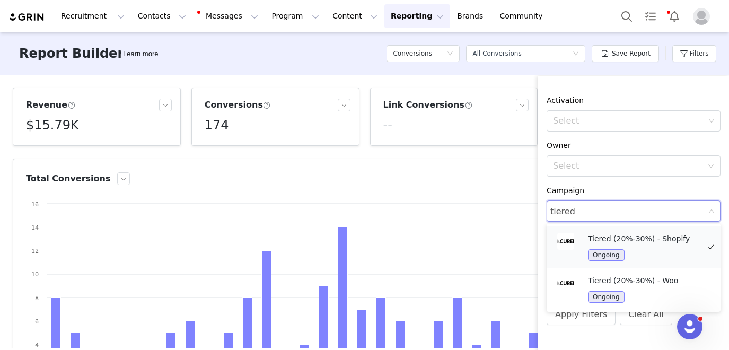
click at [653, 241] on p "Tiered (20%-30%) - Shopify" at bounding box center [643, 239] width 111 height 12
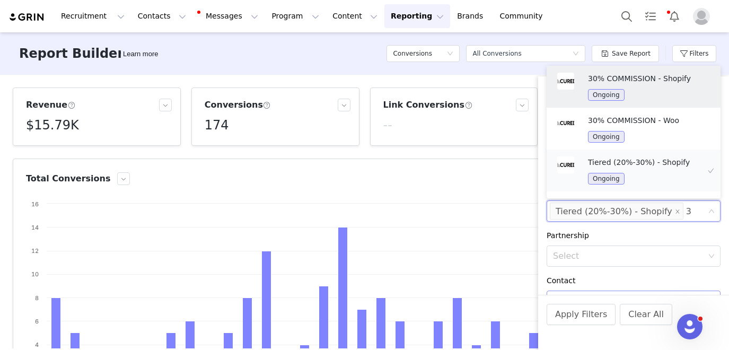
type input "30"
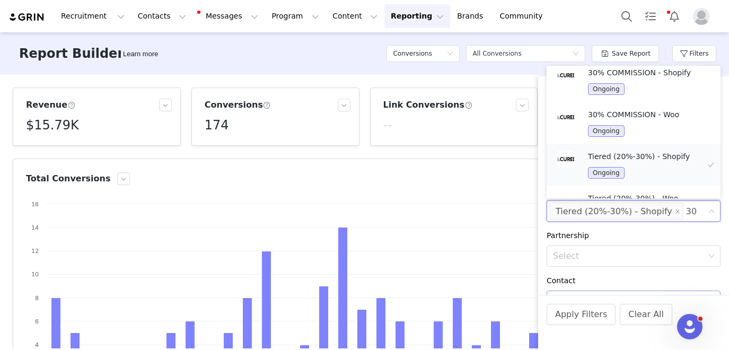
scroll to position [0, 0]
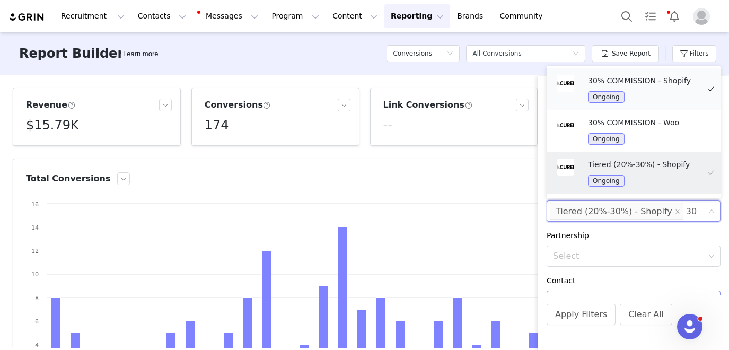
click at [653, 93] on div "Ongoing" at bounding box center [643, 97] width 111 height 12
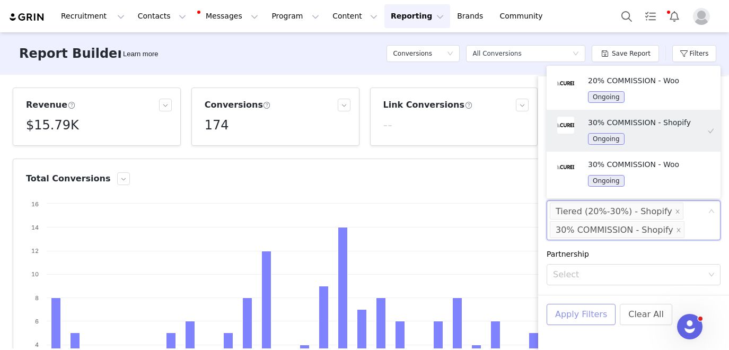
click at [595, 309] on button "Apply Filters" at bounding box center [581, 314] width 69 height 21
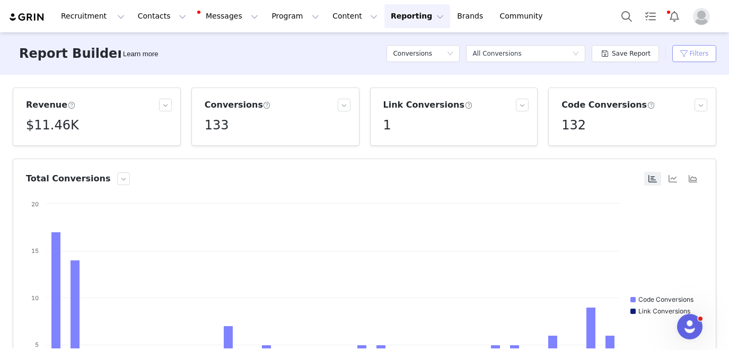
click at [697, 52] on button "Filters" at bounding box center [694, 53] width 44 height 17
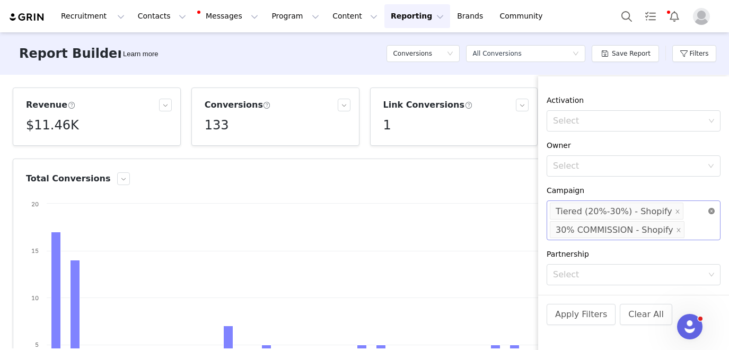
click at [713, 210] on icon "icon: close-circle" at bounding box center [711, 211] width 6 height 6
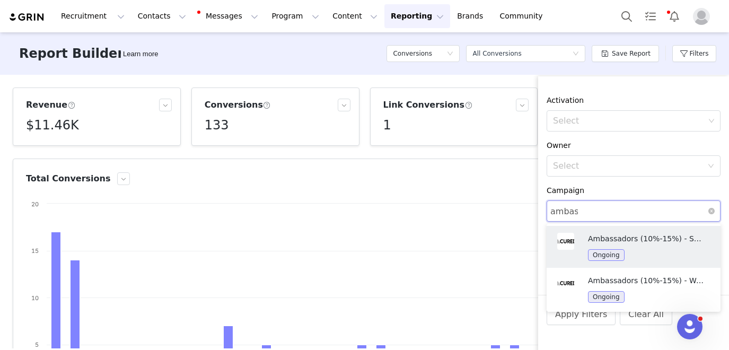
type input "ambass"
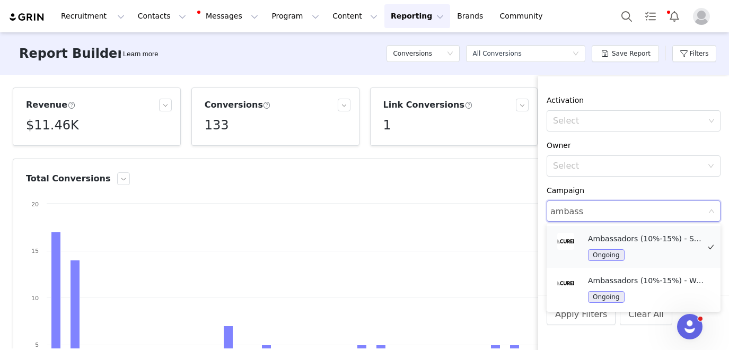
click at [664, 241] on p "Ambassadors (10%-15%) - Shopify" at bounding box center [646, 239] width 117 height 12
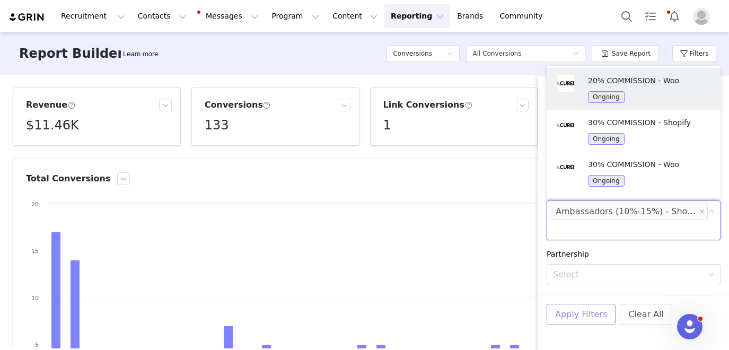
click at [587, 313] on button "Apply Filters" at bounding box center [581, 314] width 69 height 21
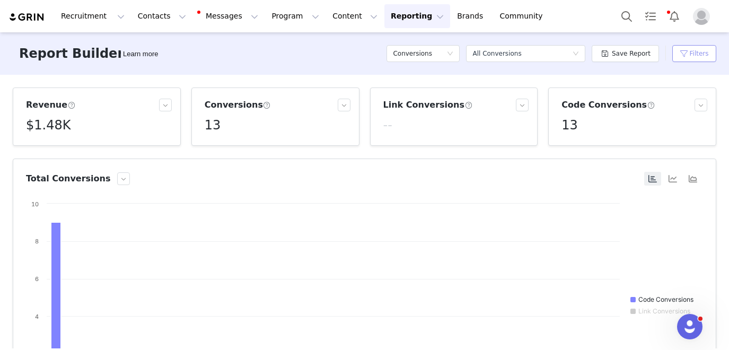
click at [694, 55] on button "Filters" at bounding box center [694, 53] width 44 height 17
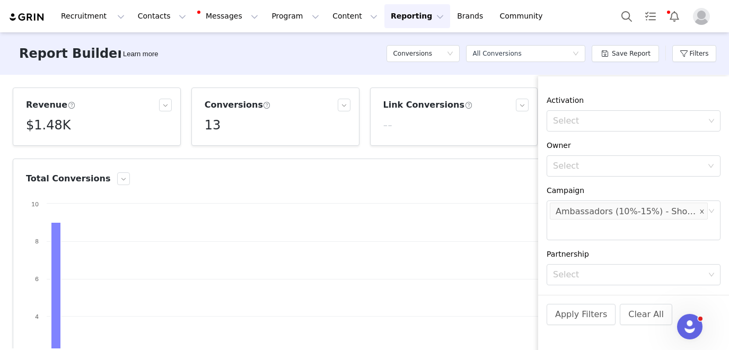
click at [700, 209] on icon "icon: close" at bounding box center [701, 211] width 5 height 5
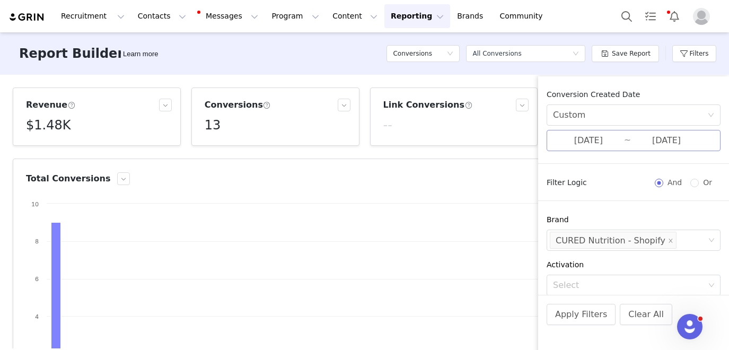
click at [592, 143] on input "[DATE]" at bounding box center [588, 141] width 71 height 14
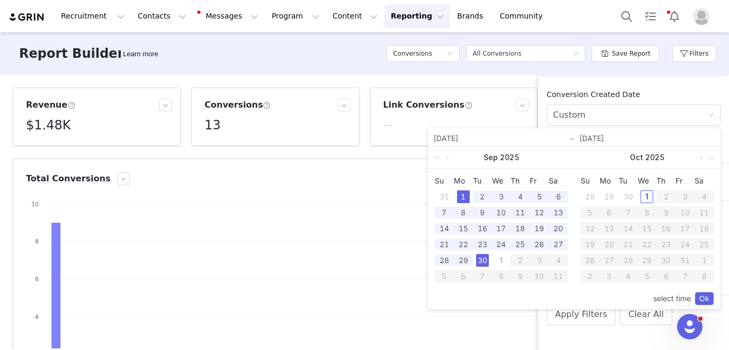
click at [648, 197] on div "1" at bounding box center [646, 196] width 13 height 13
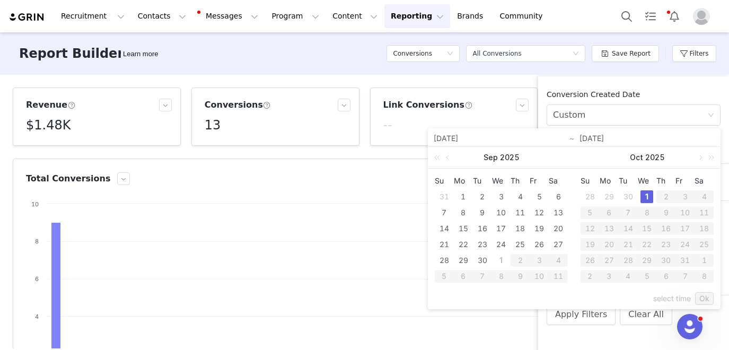
click at [648, 197] on div "1" at bounding box center [646, 196] width 13 height 13
type input "[DATE]"
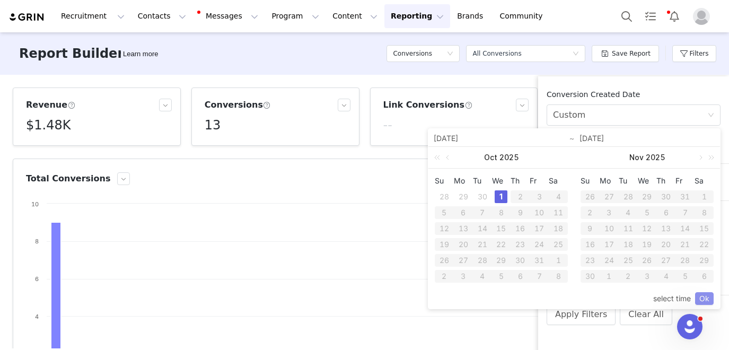
click at [703, 297] on link "Ok" at bounding box center [704, 298] width 19 height 13
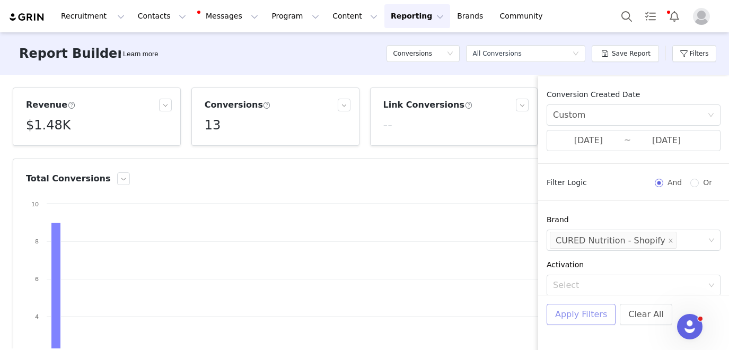
click at [588, 307] on button "Apply Filters" at bounding box center [581, 314] width 69 height 21
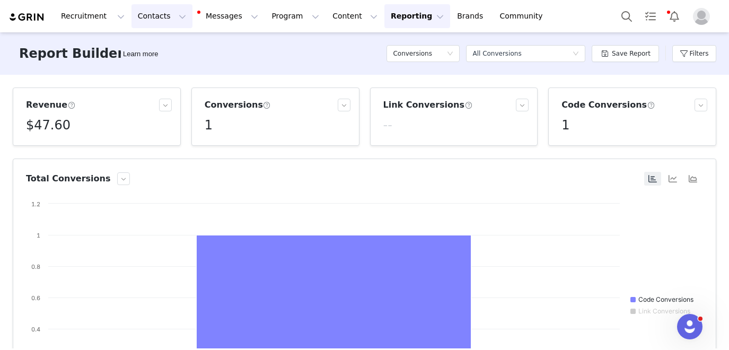
click at [158, 15] on button "Contacts Contacts" at bounding box center [161, 16] width 61 height 24
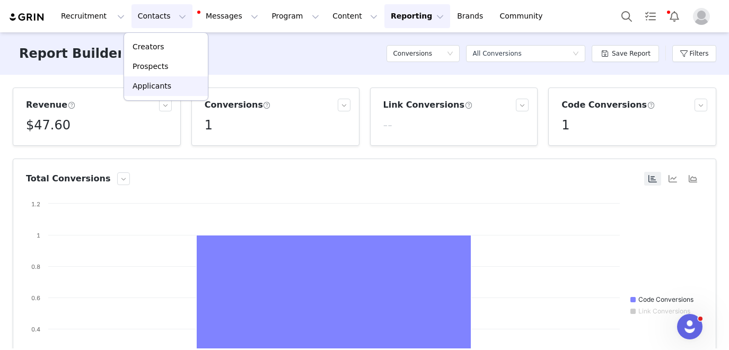
click at [148, 87] on p "Applicants" at bounding box center [152, 86] width 39 height 11
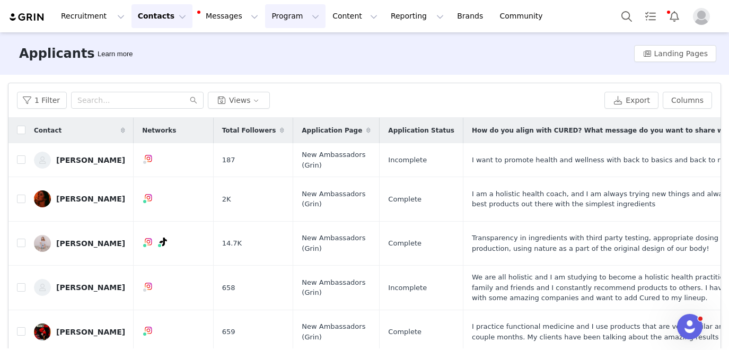
click at [265, 13] on button "Program Program" at bounding box center [295, 16] width 60 height 24
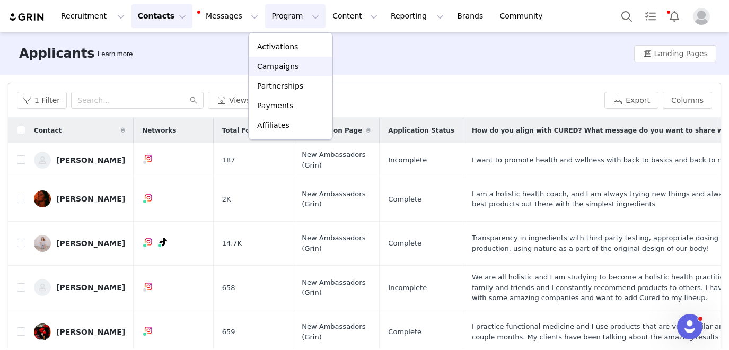
click at [268, 63] on p "Campaigns" at bounding box center [277, 66] width 41 height 11
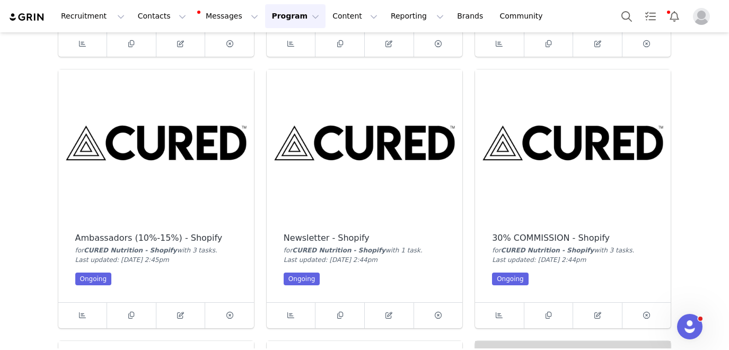
scroll to position [299, 0]
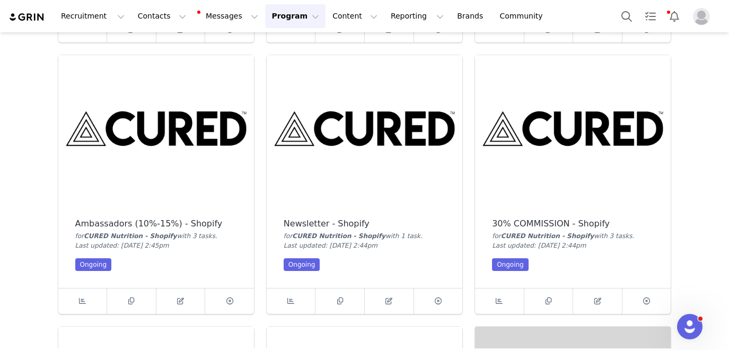
click at [548, 134] on img at bounding box center [573, 128] width 196 height 147
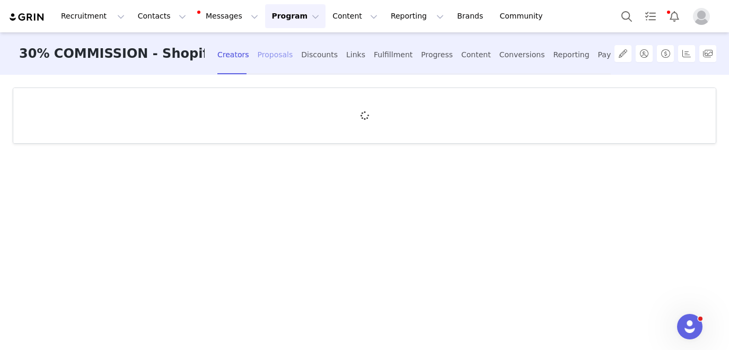
click at [266, 52] on div "Proposals" at bounding box center [276, 55] width 36 height 28
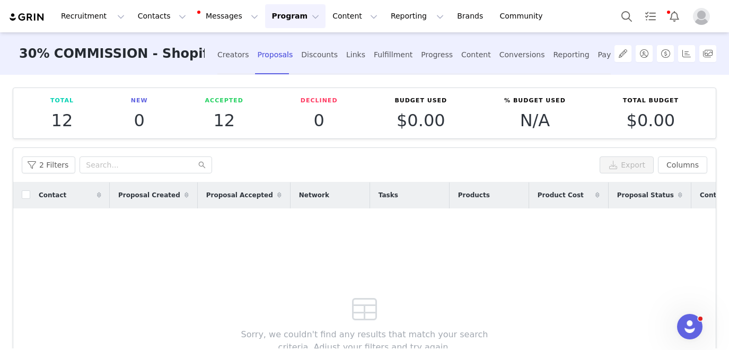
click at [266, 19] on button "Program Program" at bounding box center [295, 16] width 60 height 24
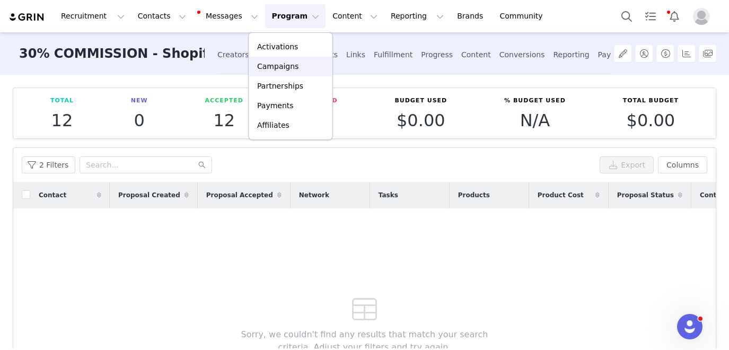
click at [271, 70] on p "Campaigns" at bounding box center [277, 66] width 41 height 11
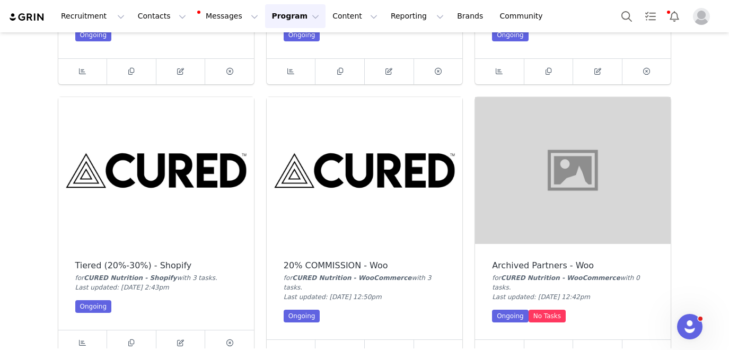
scroll to position [549, 0]
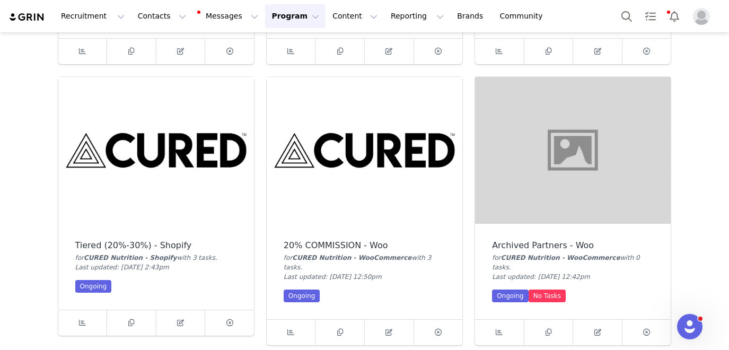
click at [199, 181] on img at bounding box center [156, 150] width 196 height 147
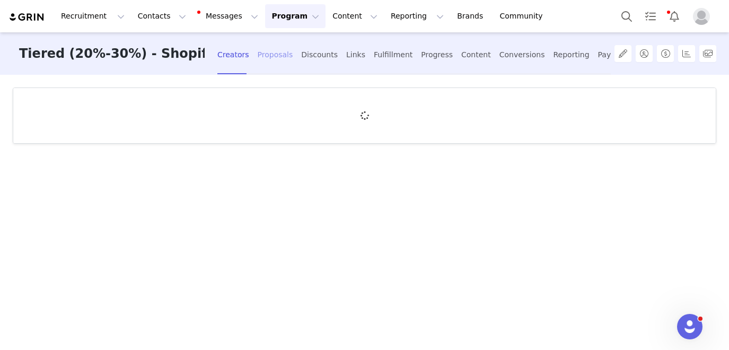
click at [258, 55] on div "Proposals" at bounding box center [276, 55] width 36 height 28
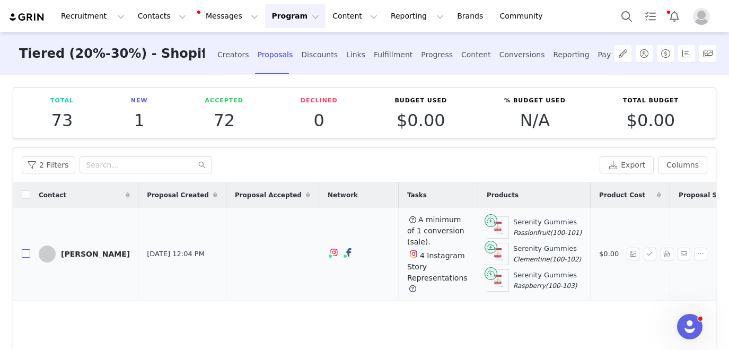
click at [23, 252] on input "checkbox" at bounding box center [26, 253] width 8 height 8
checkbox input "true"
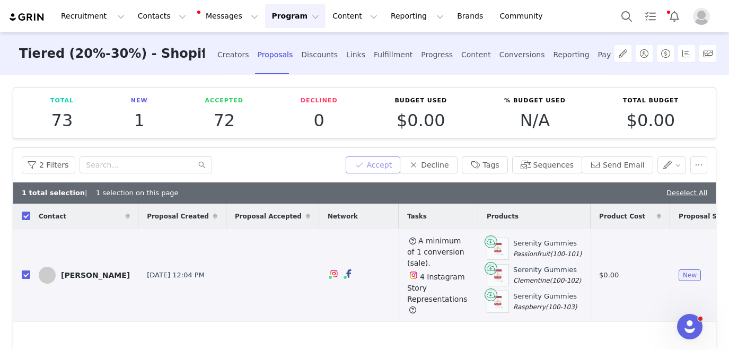
click at [383, 166] on button "Accept" at bounding box center [373, 164] width 55 height 17
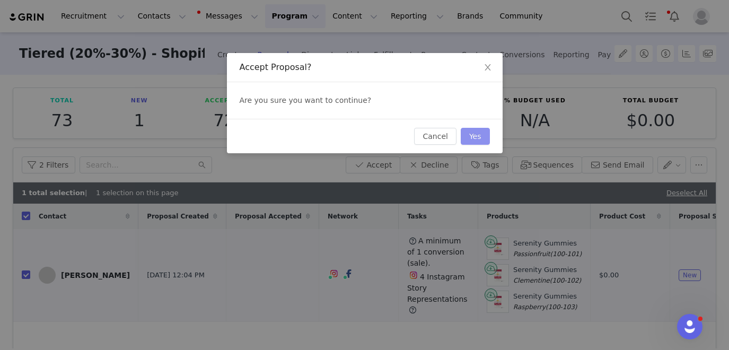
click at [474, 140] on button "Yes" at bounding box center [475, 136] width 29 height 17
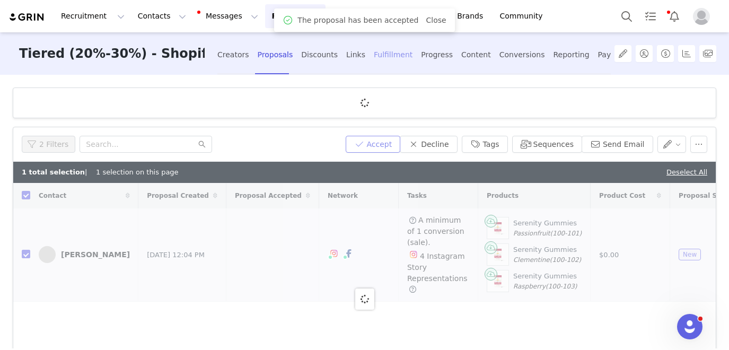
checkbox input "false"
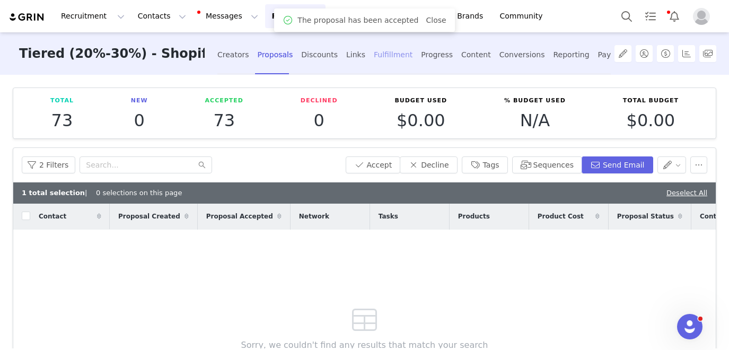
click at [374, 55] on div "Fulfillment" at bounding box center [393, 55] width 39 height 28
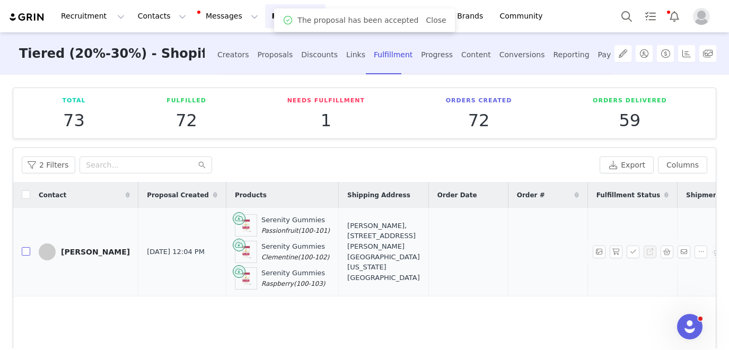
click at [27, 252] on input "checkbox" at bounding box center [26, 251] width 8 height 8
checkbox input "true"
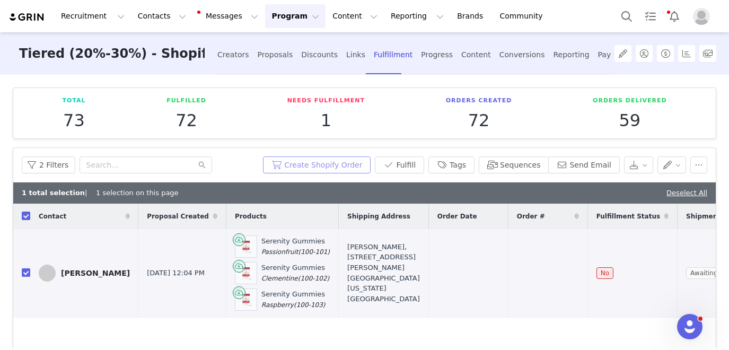
click at [332, 161] on button "Create Shopify Order" at bounding box center [317, 164] width 108 height 17
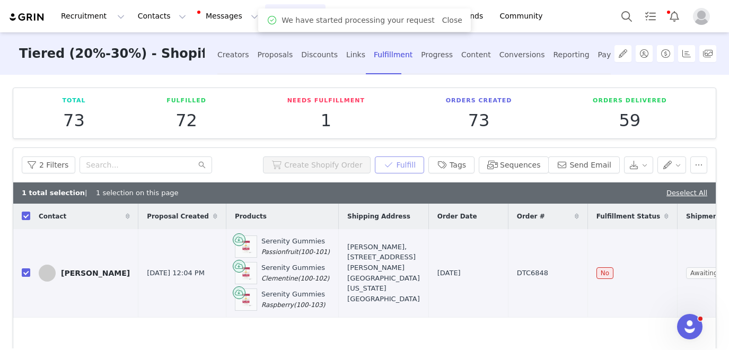
click at [410, 168] on button "Fulfill" at bounding box center [399, 164] width 49 height 17
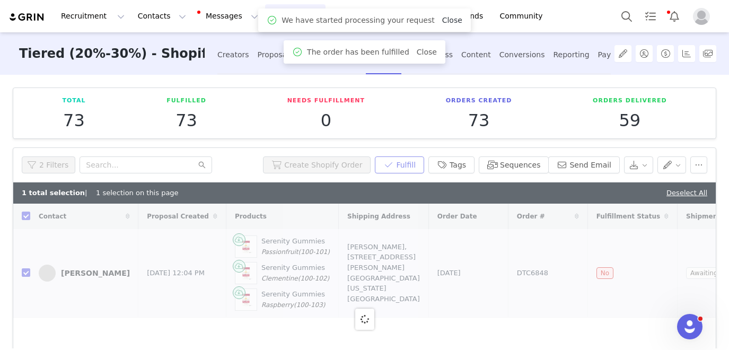
checkbox input "false"
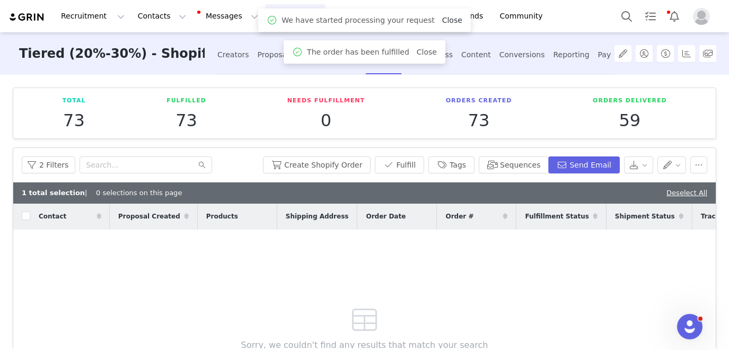
click at [447, 20] on link "Close" at bounding box center [452, 20] width 20 height 8
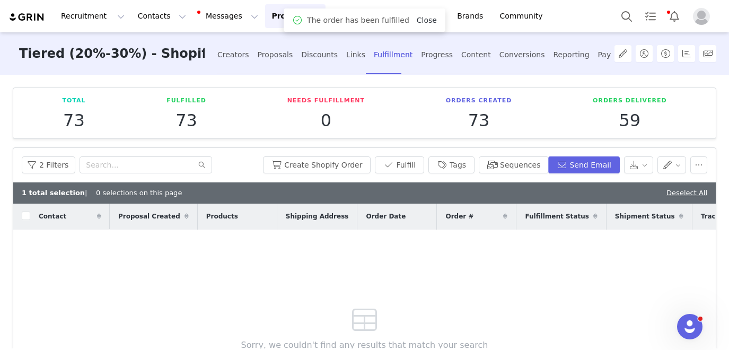
click at [425, 19] on link "Close" at bounding box center [427, 20] width 20 height 8
click at [278, 14] on button "Program Program" at bounding box center [295, 16] width 60 height 24
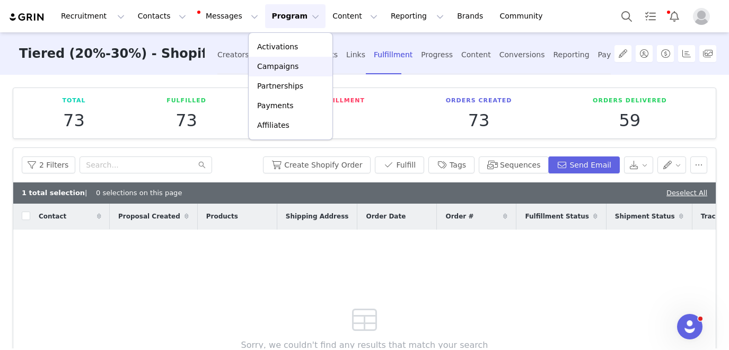
click at [272, 66] on p "Campaigns" at bounding box center [277, 66] width 41 height 11
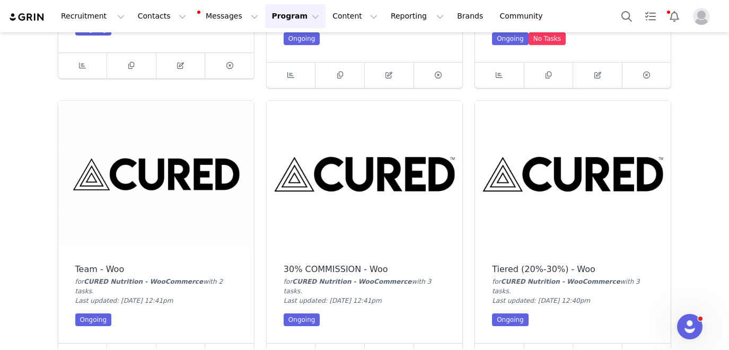
scroll to position [823, 0]
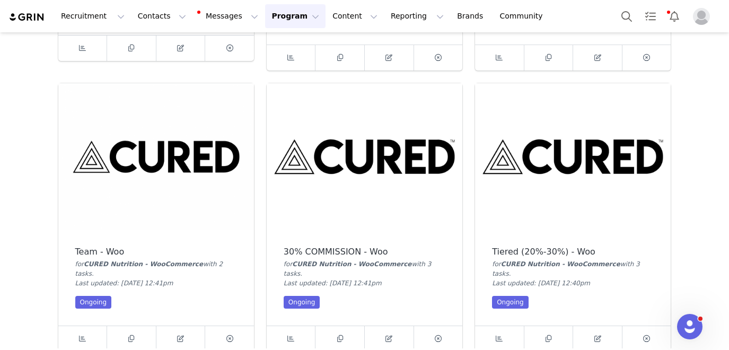
click at [371, 150] on img at bounding box center [365, 156] width 196 height 147
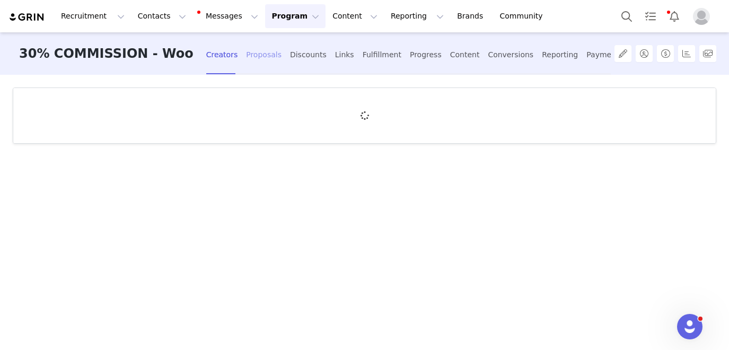
click at [246, 57] on div "Proposals" at bounding box center [264, 55] width 36 height 28
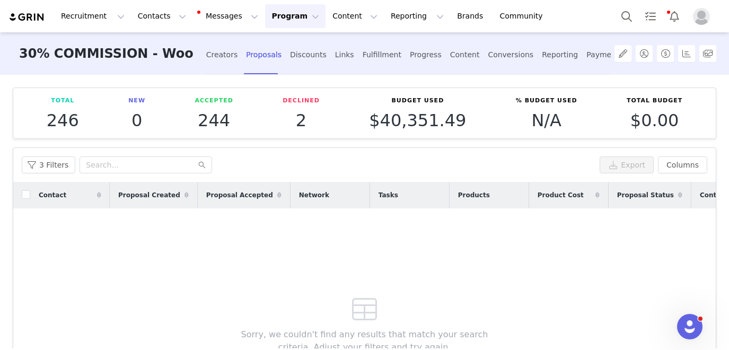
click at [275, 21] on button "Program Program" at bounding box center [295, 16] width 60 height 24
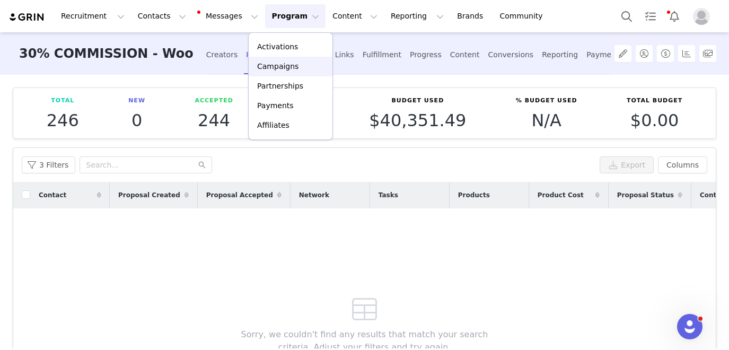
click at [276, 69] on p "Campaigns" at bounding box center [277, 66] width 41 height 11
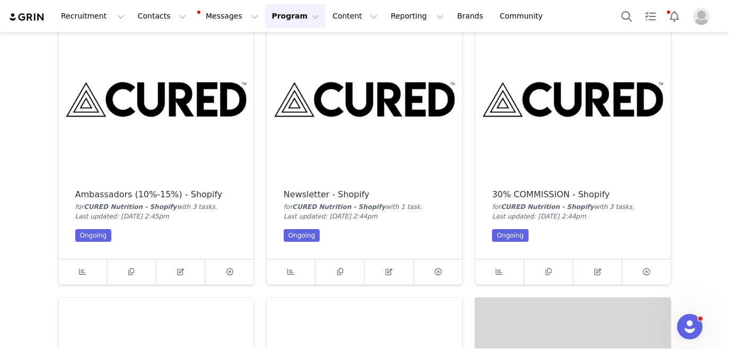
scroll to position [335, 0]
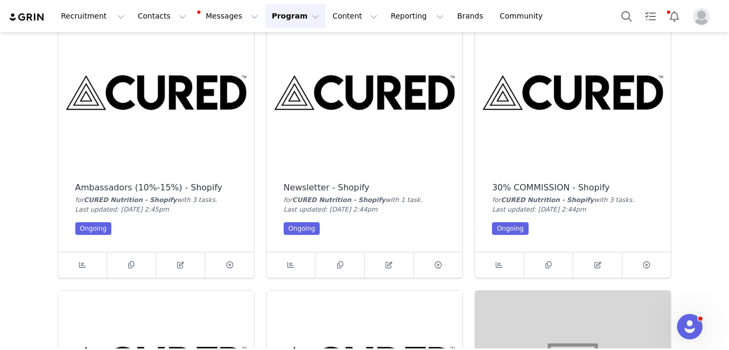
click at [599, 122] on img at bounding box center [573, 92] width 196 height 147
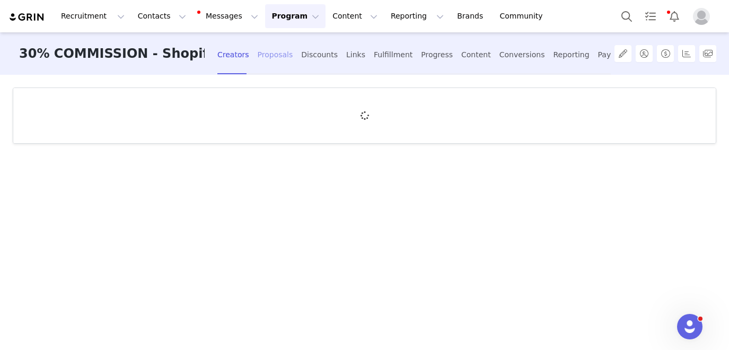
click at [258, 60] on div "Proposals" at bounding box center [276, 55] width 36 height 28
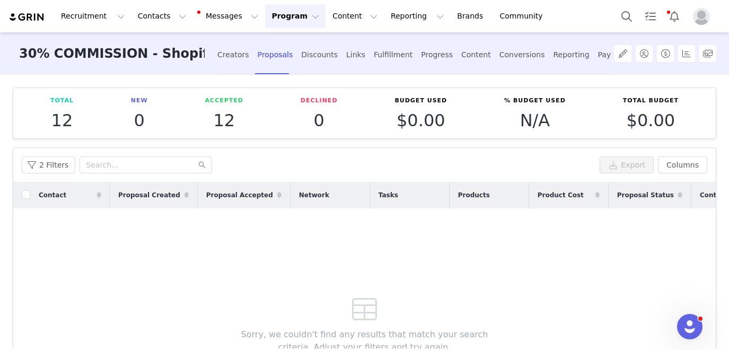
click at [276, 16] on button "Program Program" at bounding box center [295, 16] width 60 height 24
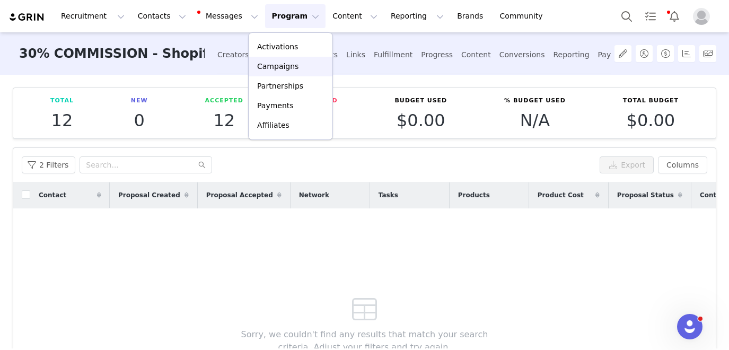
click at [273, 68] on p "Campaigns" at bounding box center [277, 66] width 41 height 11
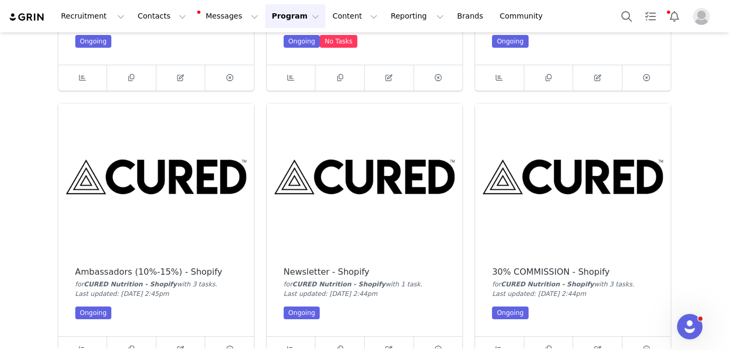
scroll to position [56, 0]
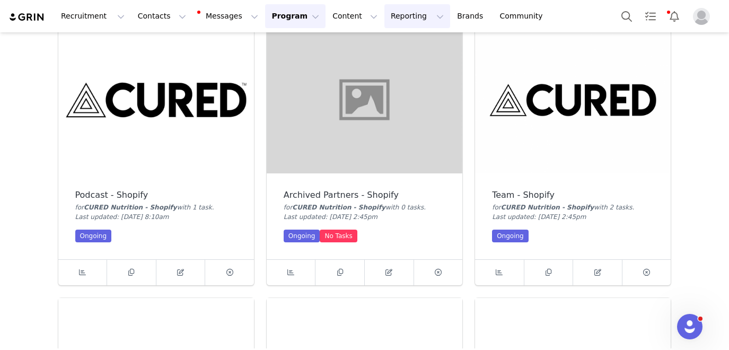
click at [388, 19] on button "Reporting Reporting" at bounding box center [417, 16] width 66 height 24
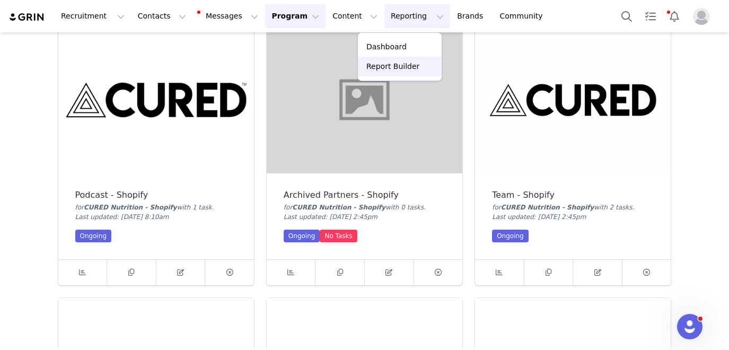
click at [385, 65] on p "Report Builder" at bounding box center [392, 66] width 53 height 11
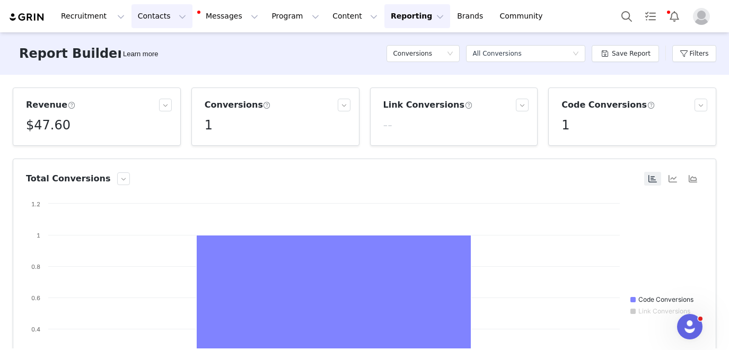
click at [153, 21] on button "Contacts Contacts" at bounding box center [161, 16] width 61 height 24
click at [153, 47] on p "Creators" at bounding box center [149, 46] width 32 height 11
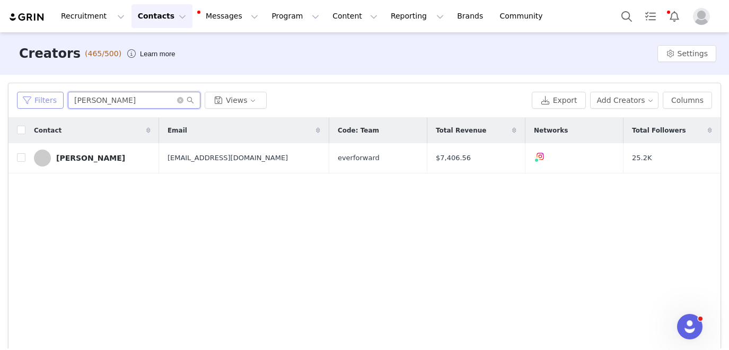
drag, startPoint x: 136, startPoint y: 100, endPoint x: 55, endPoint y: 100, distance: 81.1
click at [55, 100] on div "Filters [PERSON_NAME] Views" at bounding box center [272, 100] width 511 height 17
type input "asafa"
click at [180, 99] on icon "icon: close-circle" at bounding box center [180, 100] width 6 height 6
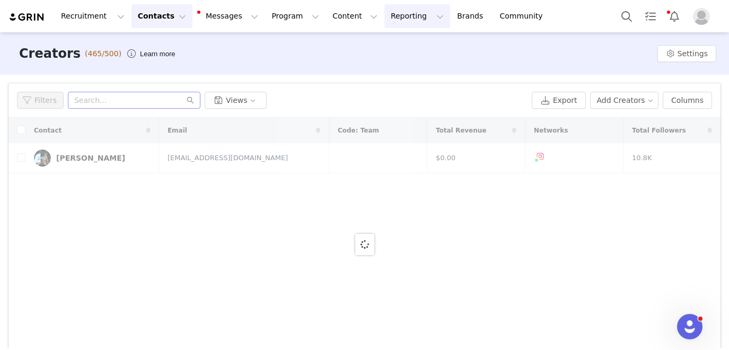
click at [393, 16] on button "Reporting Reporting" at bounding box center [417, 16] width 66 height 24
click at [389, 61] on p "Report Builder" at bounding box center [392, 66] width 53 height 11
